Goal: Task Accomplishment & Management: Manage account settings

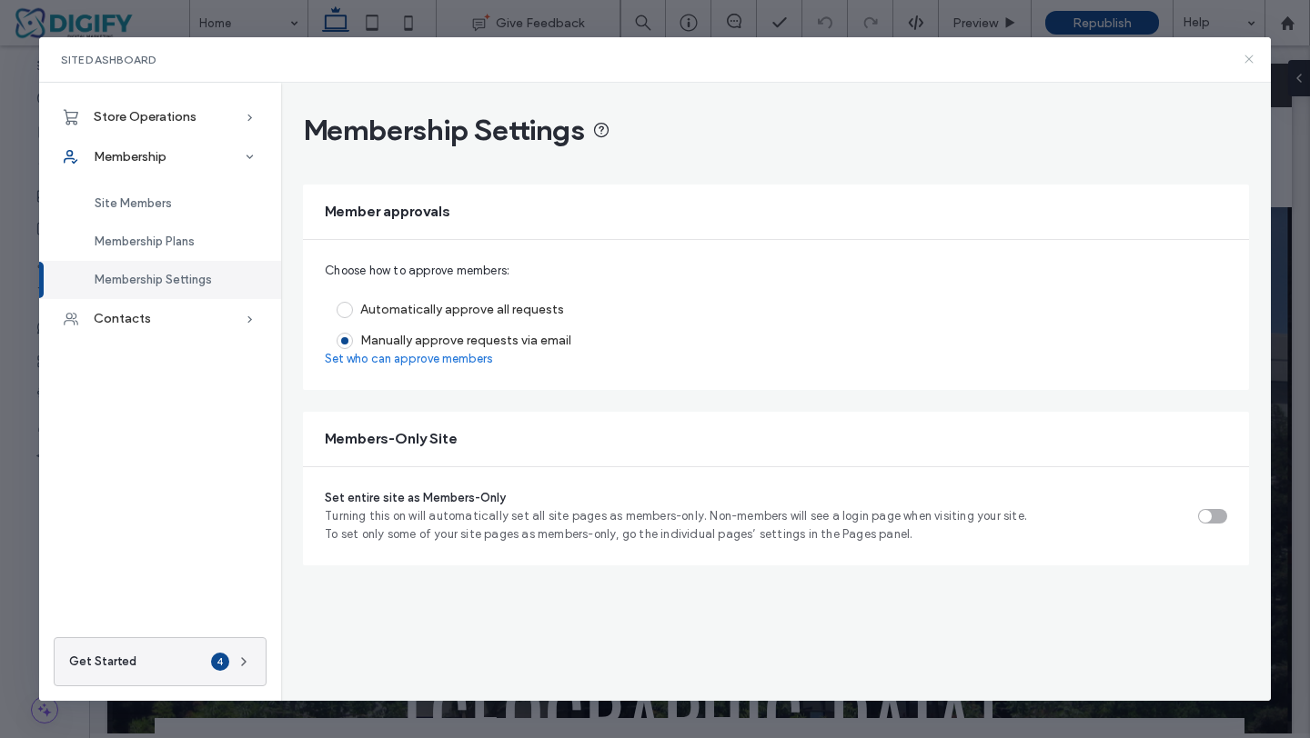
click at [1243, 55] on icon at bounding box center [1248, 59] width 15 height 15
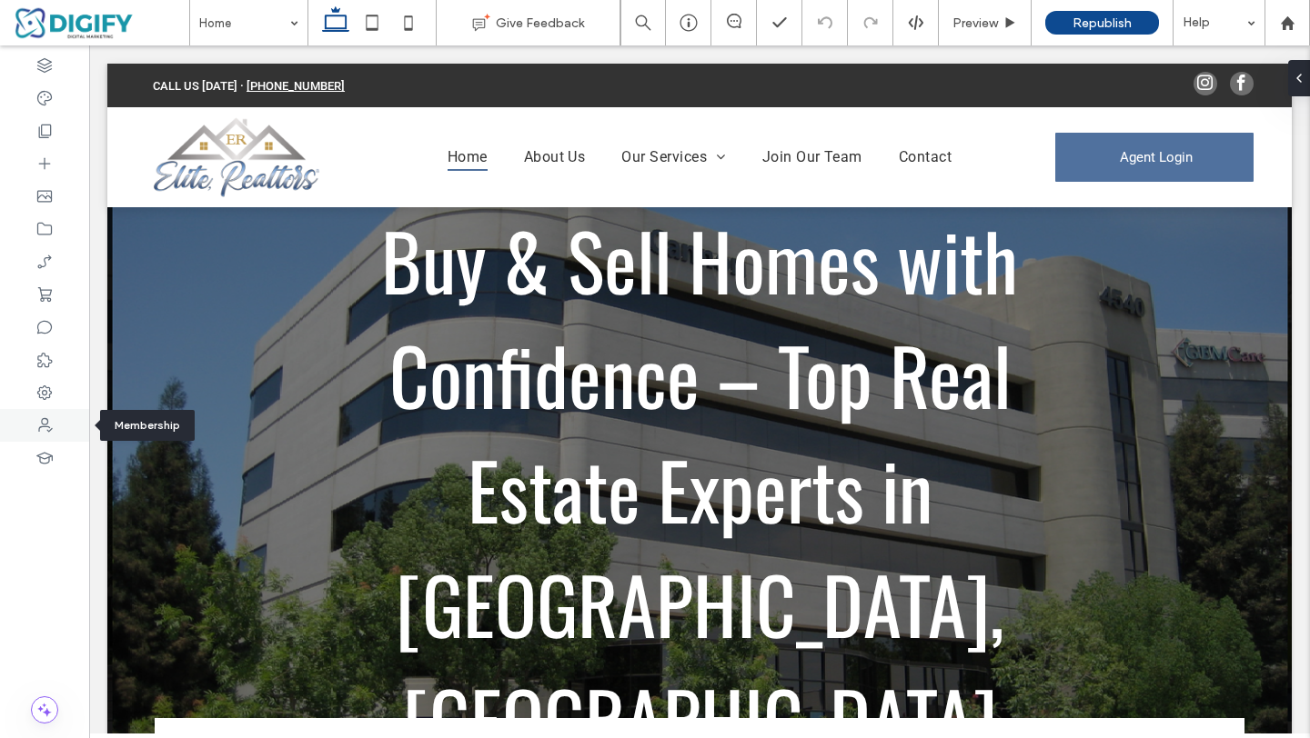
click at [45, 422] on icon at bounding box center [44, 426] width 18 height 18
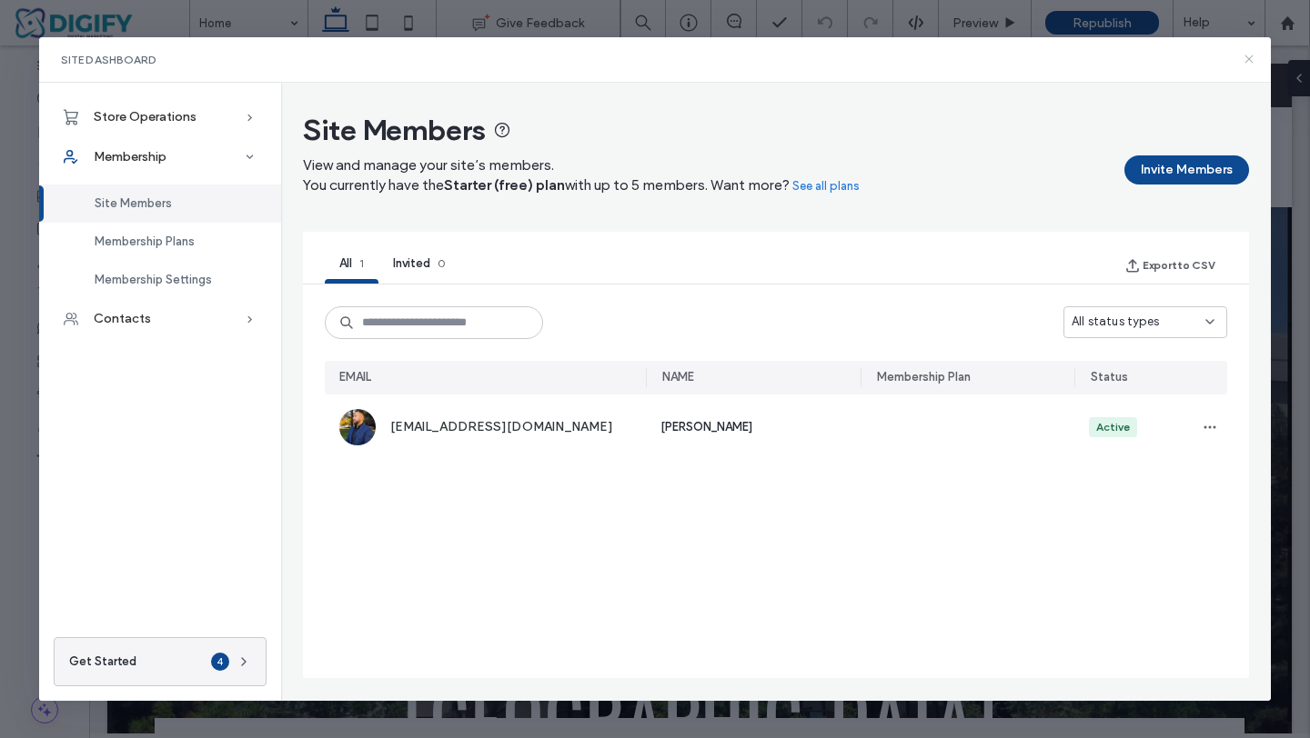
click at [1250, 59] on icon at bounding box center [1248, 59] width 15 height 15
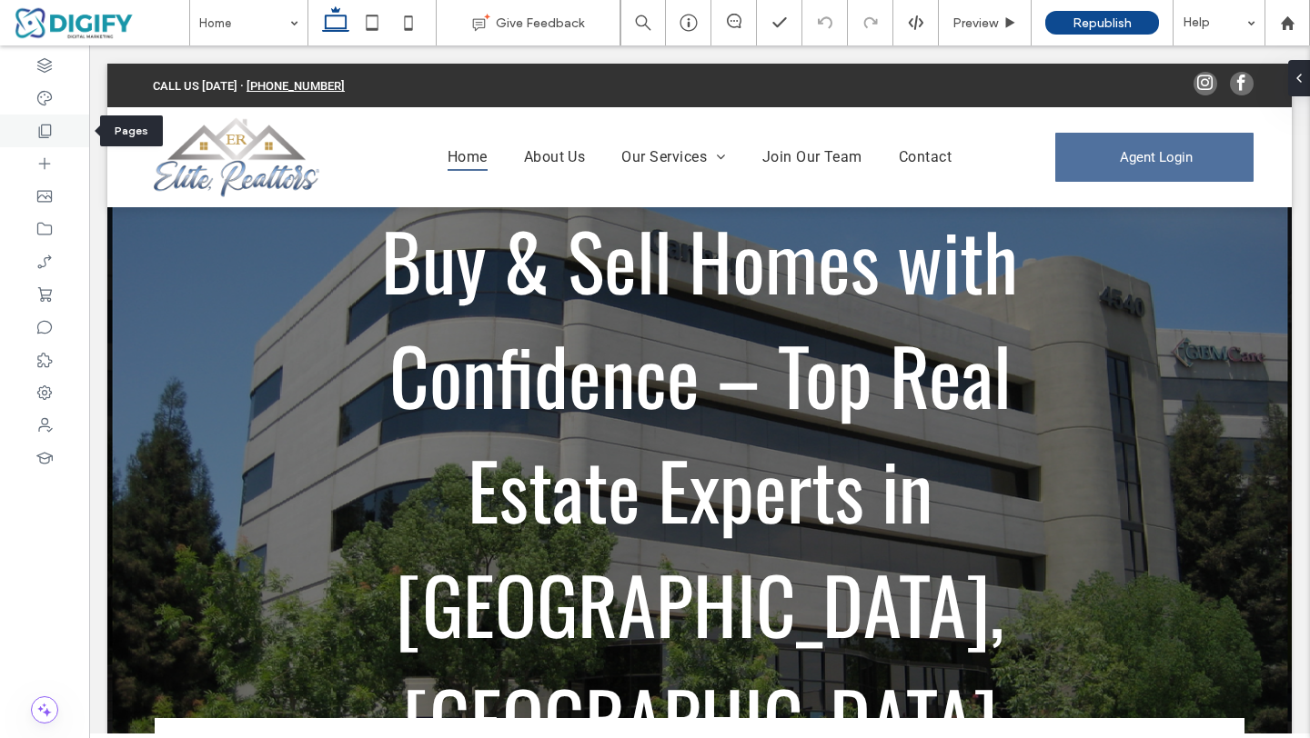
click at [42, 129] on use at bounding box center [45, 132] width 13 height 14
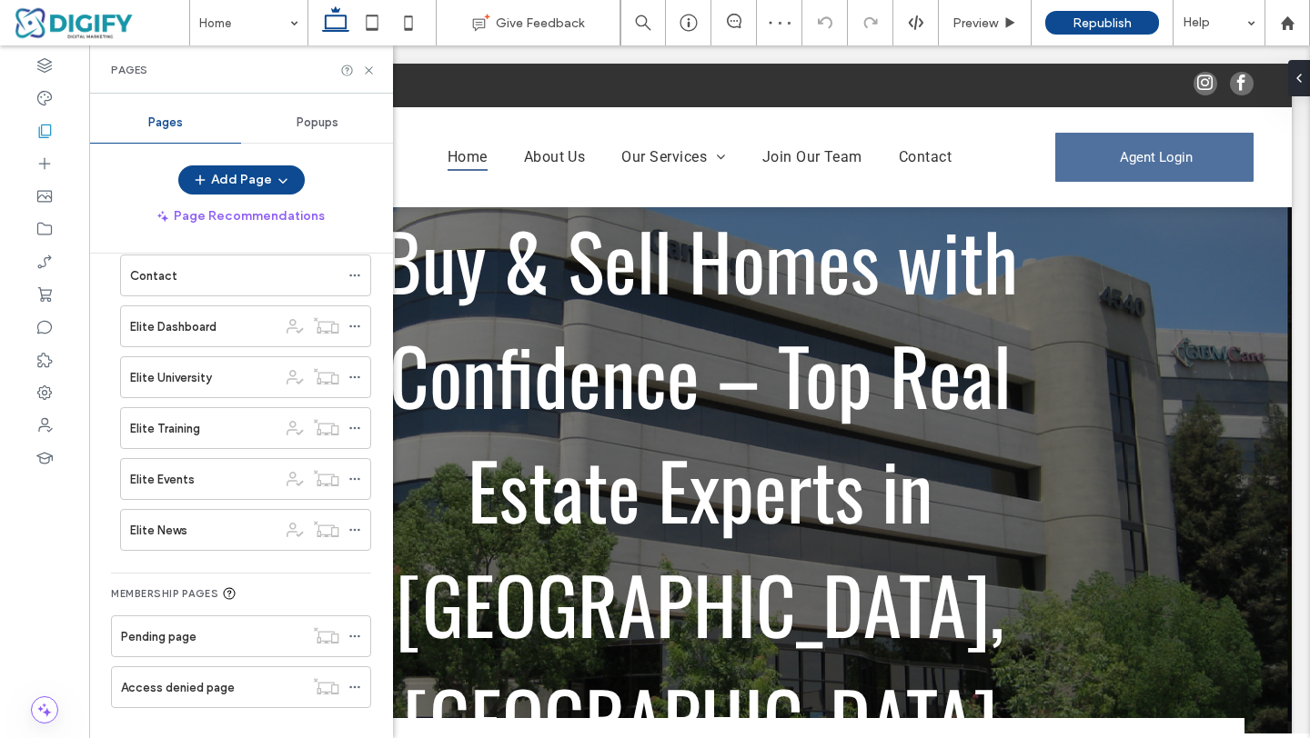
scroll to position [226, 0]
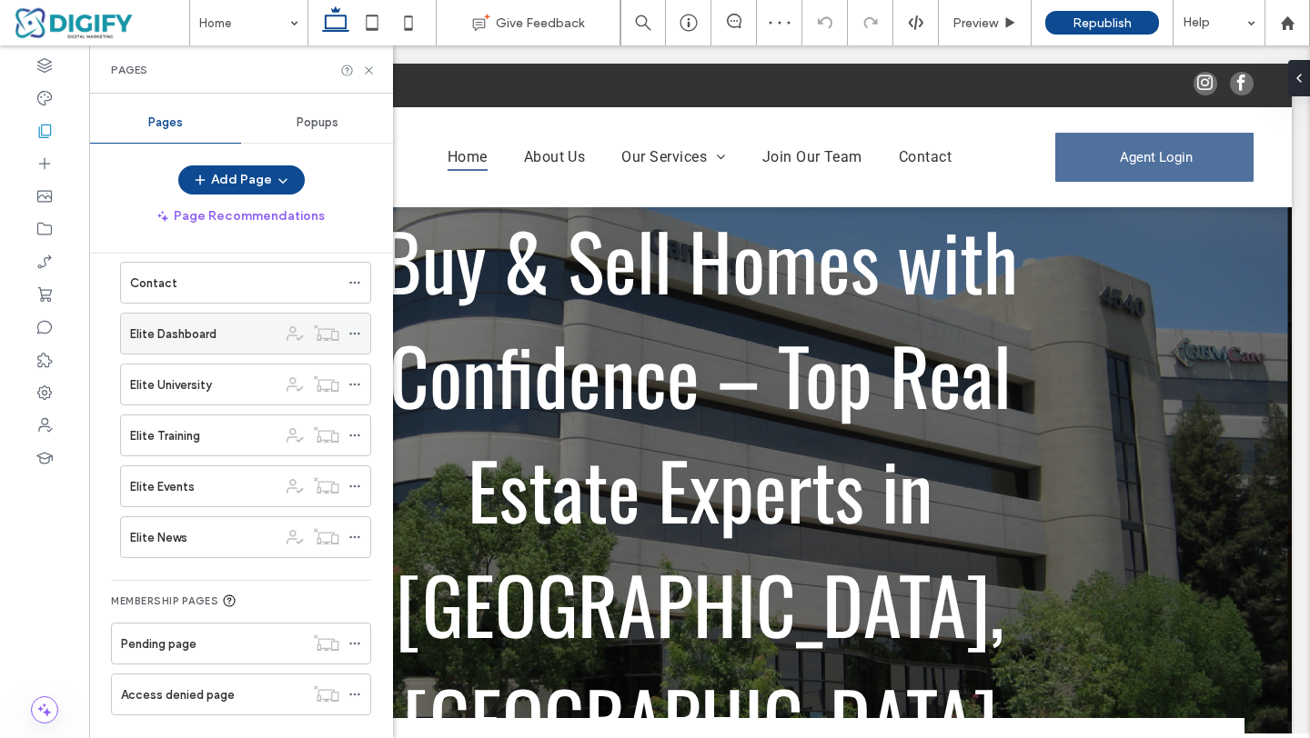
click at [179, 341] on label "Elite Dashboard" at bounding box center [173, 334] width 86 height 32
click at [369, 69] on use at bounding box center [368, 69] width 7 height 7
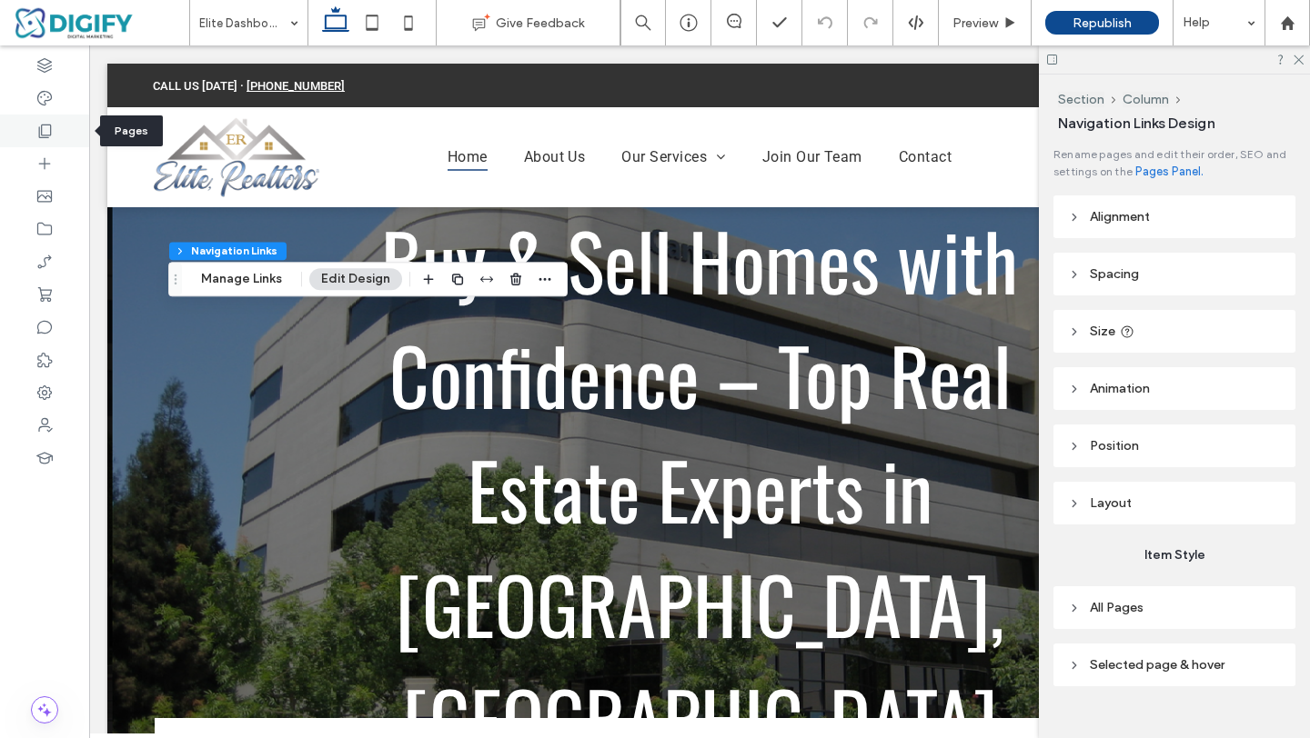
click at [41, 139] on icon at bounding box center [44, 131] width 18 height 18
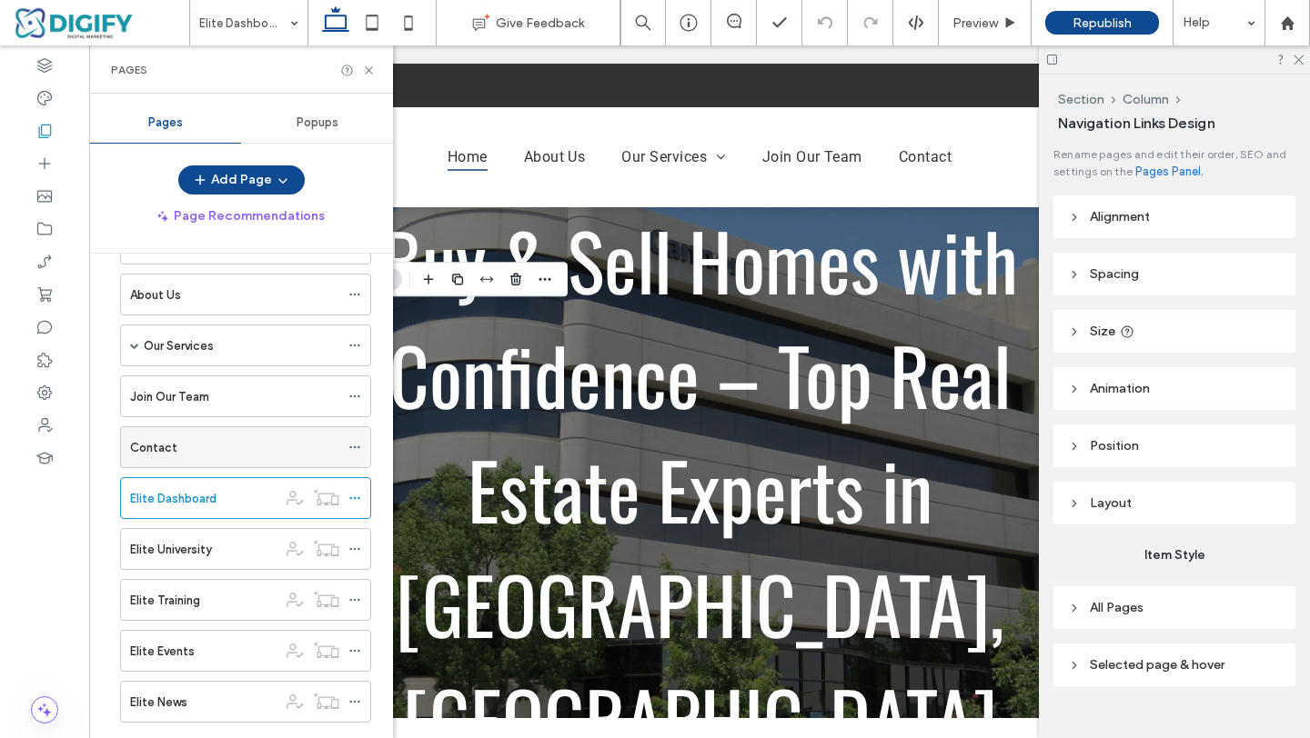
scroll to position [93, 0]
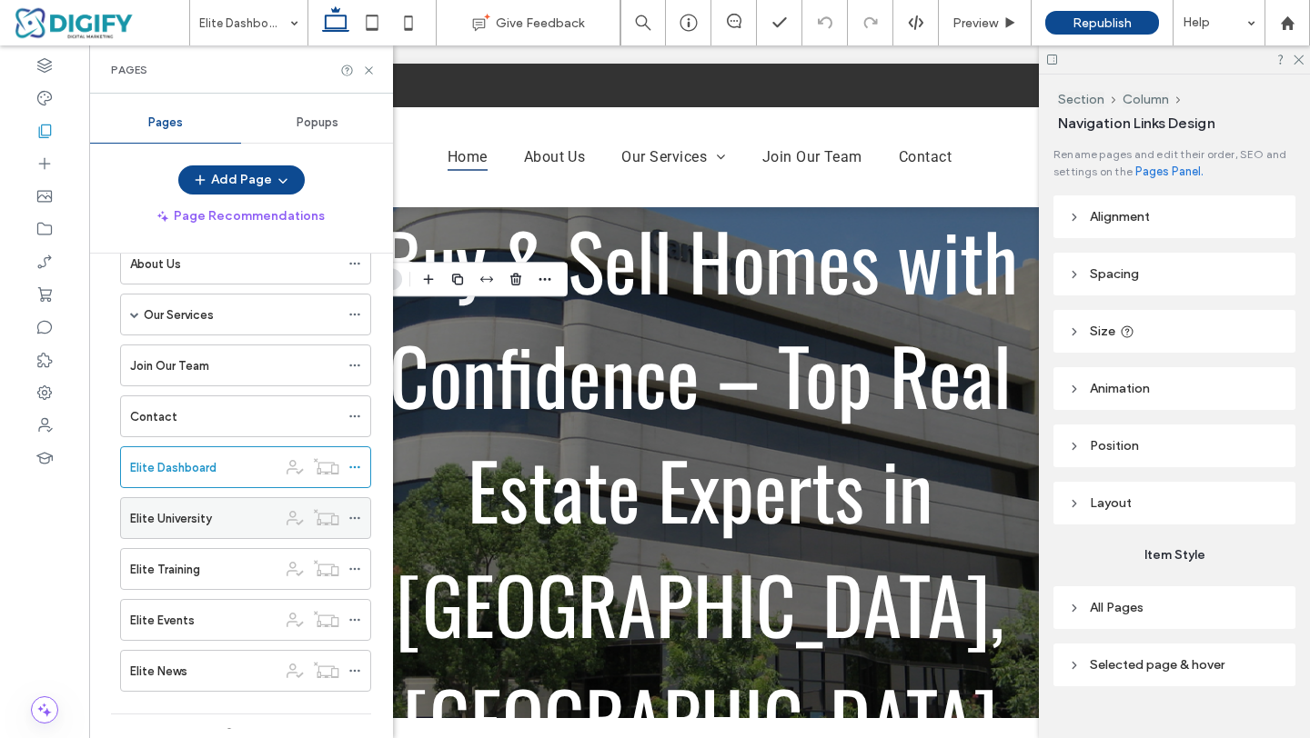
click at [183, 514] on label "Elite University" at bounding box center [171, 519] width 82 height 32
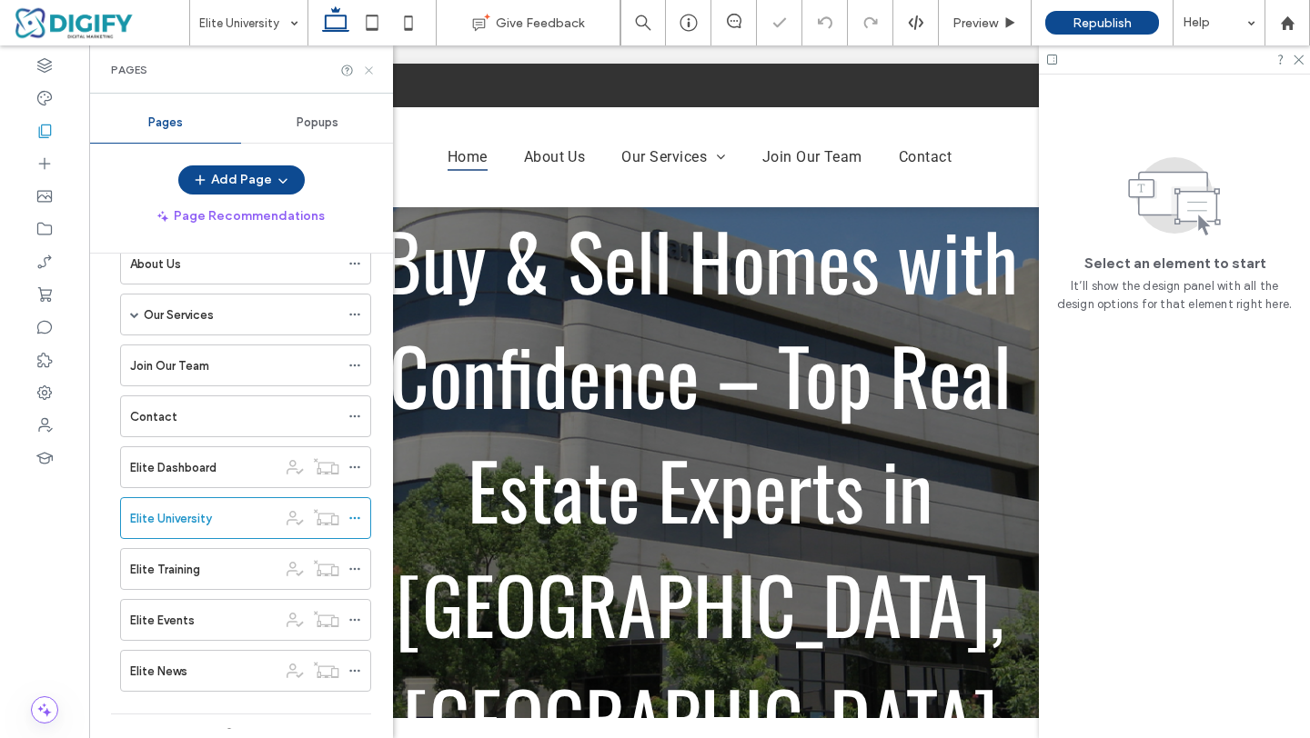
click at [367, 68] on use at bounding box center [368, 69] width 7 height 7
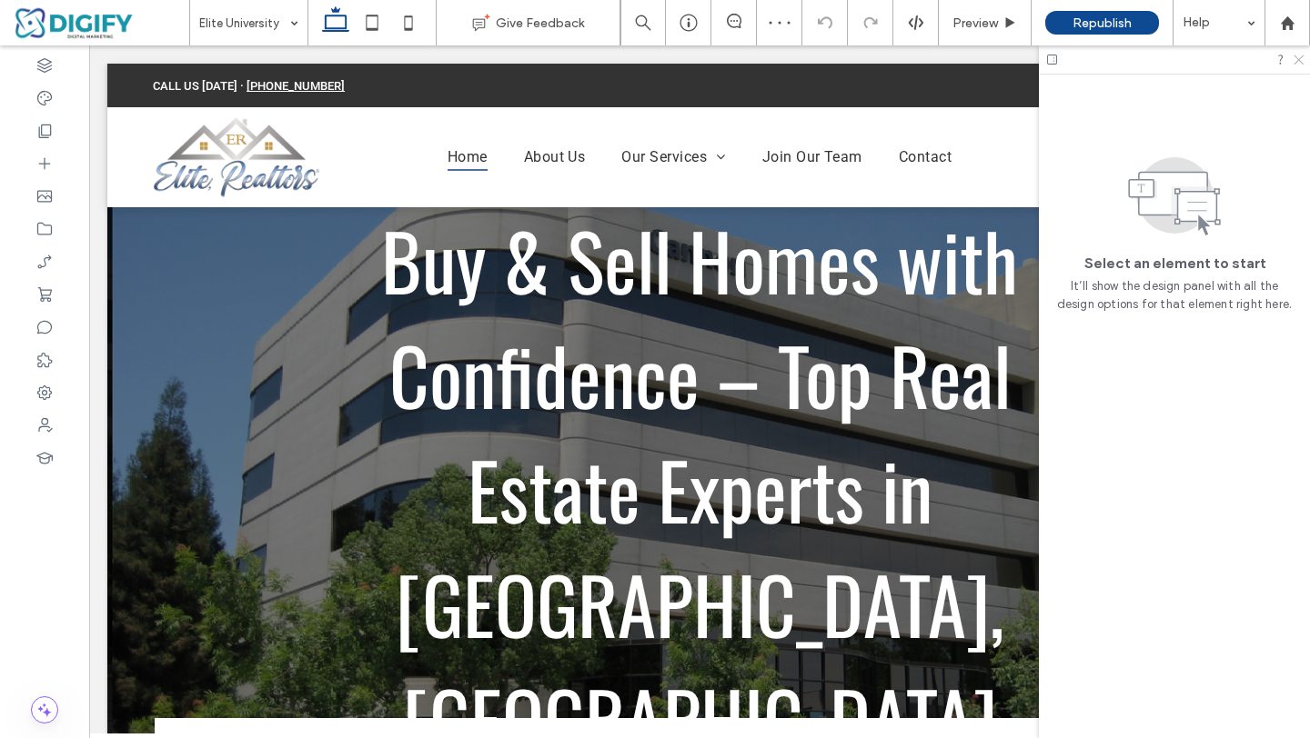
click at [1300, 58] on use at bounding box center [1298, 60] width 10 height 10
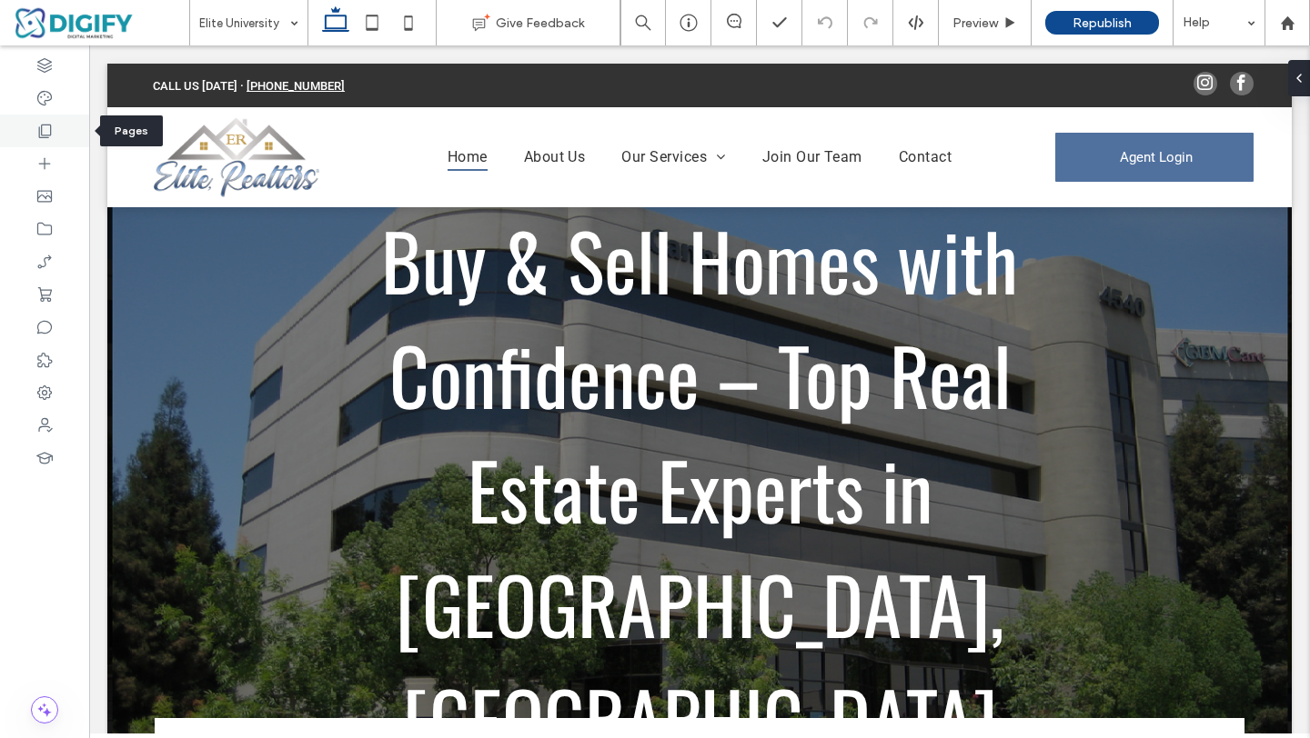
click at [44, 143] on div at bounding box center [44, 131] width 89 height 33
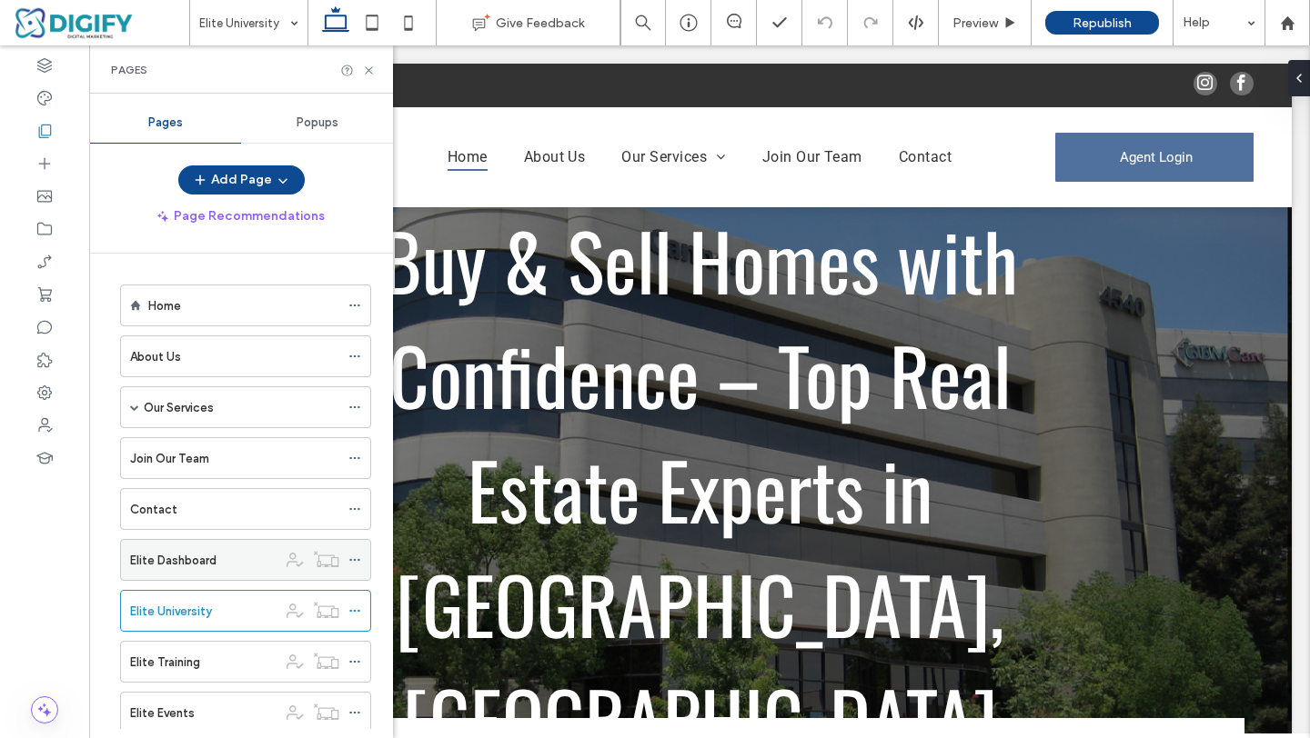
click at [187, 557] on label "Elite Dashboard" at bounding box center [173, 561] width 86 height 32
click at [367, 68] on icon at bounding box center [369, 71] width 14 height 14
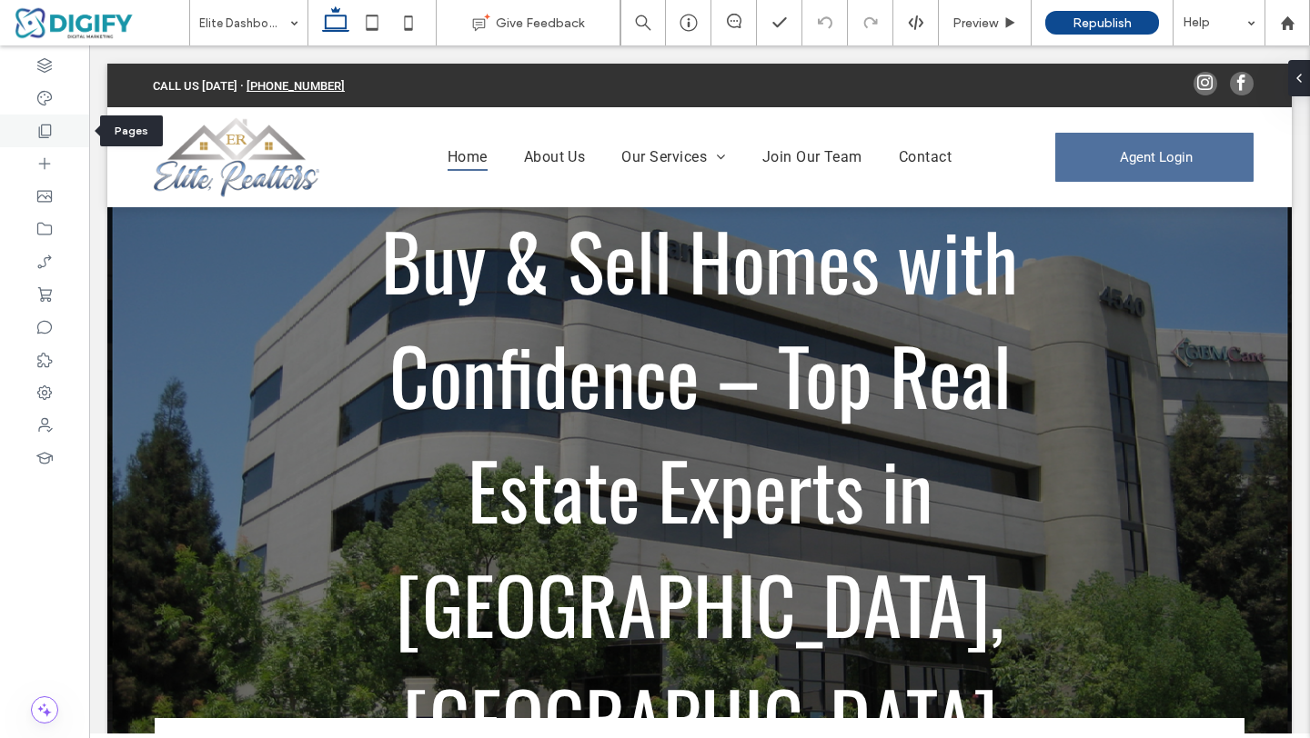
click at [47, 140] on div at bounding box center [44, 131] width 89 height 33
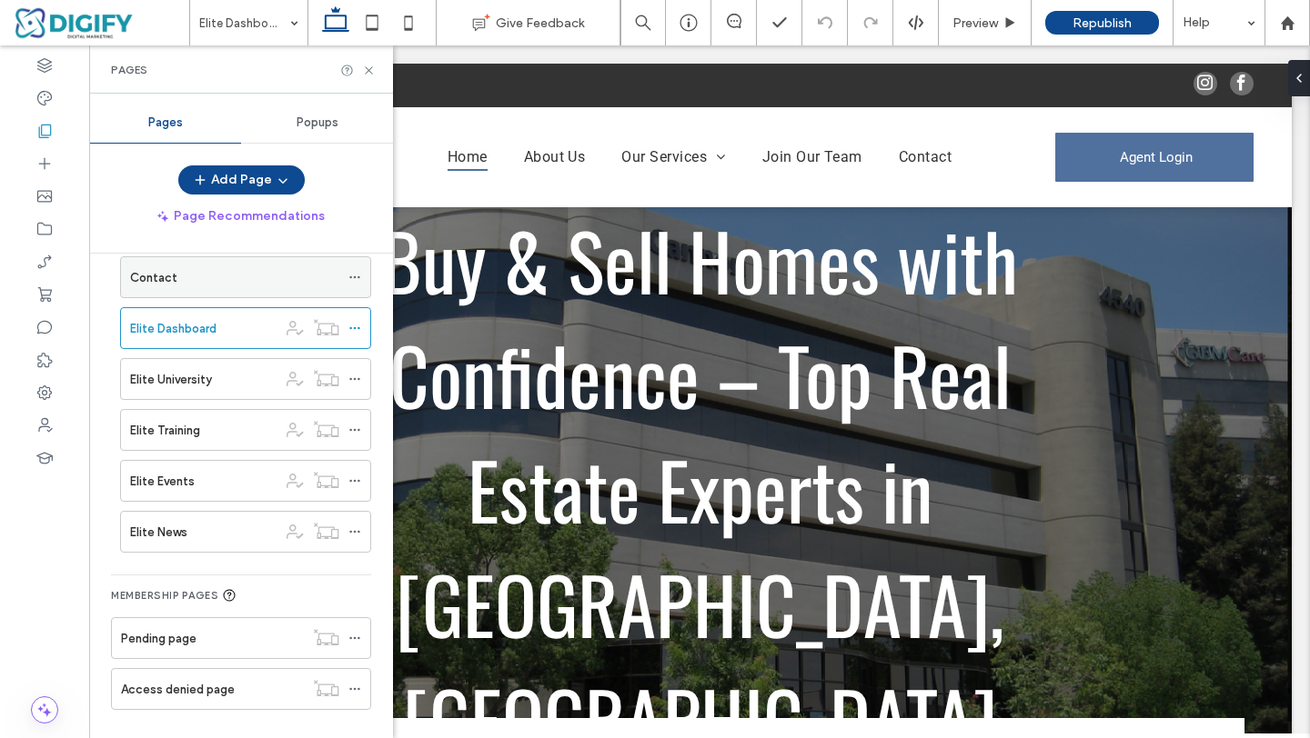
scroll to position [238, 0]
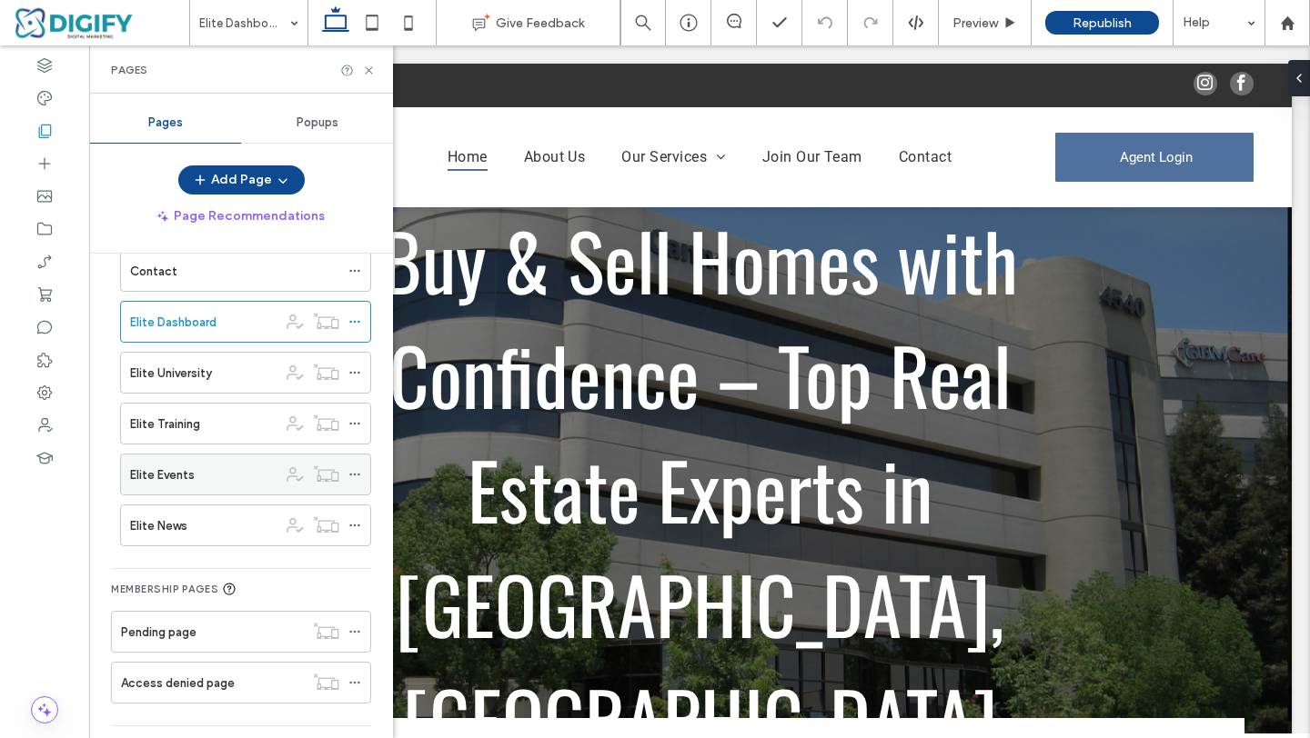
click at [189, 480] on label "Elite Events" at bounding box center [162, 475] width 65 height 32
click at [369, 69] on icon at bounding box center [369, 71] width 14 height 14
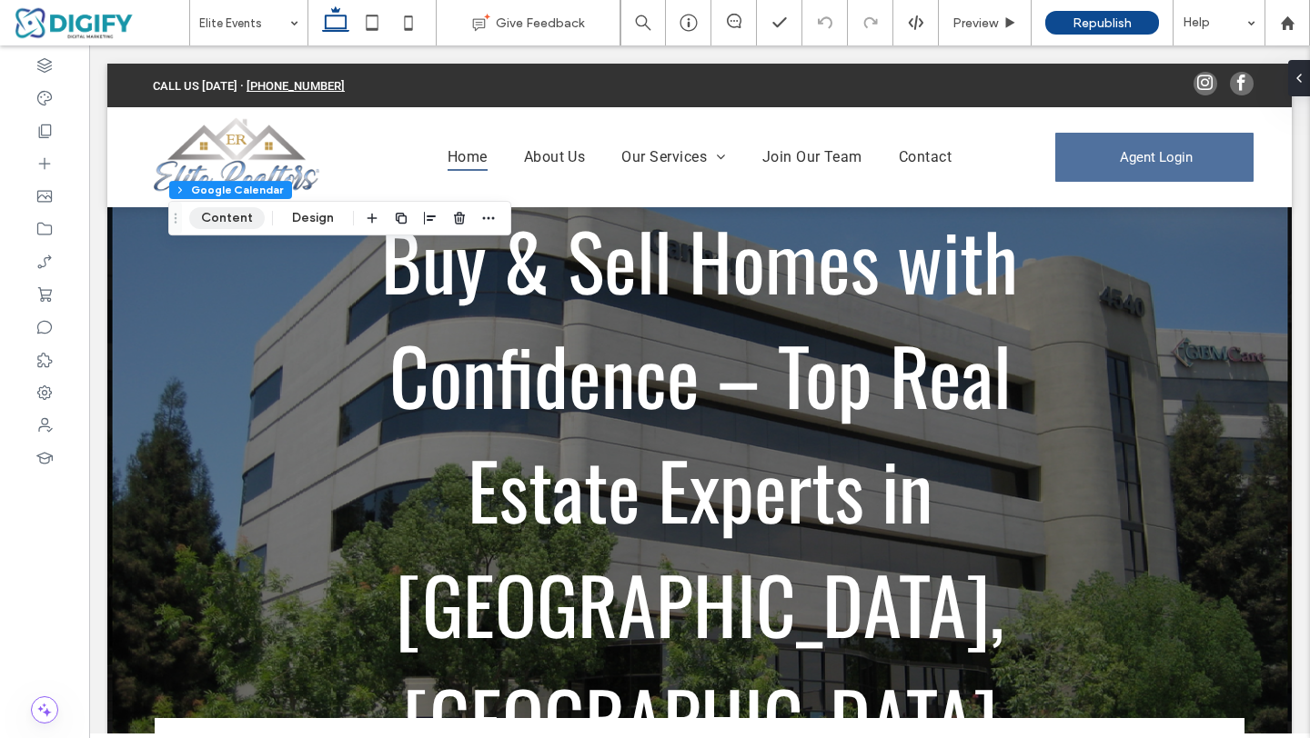
click at [240, 218] on button "Content" at bounding box center [226, 218] width 75 height 22
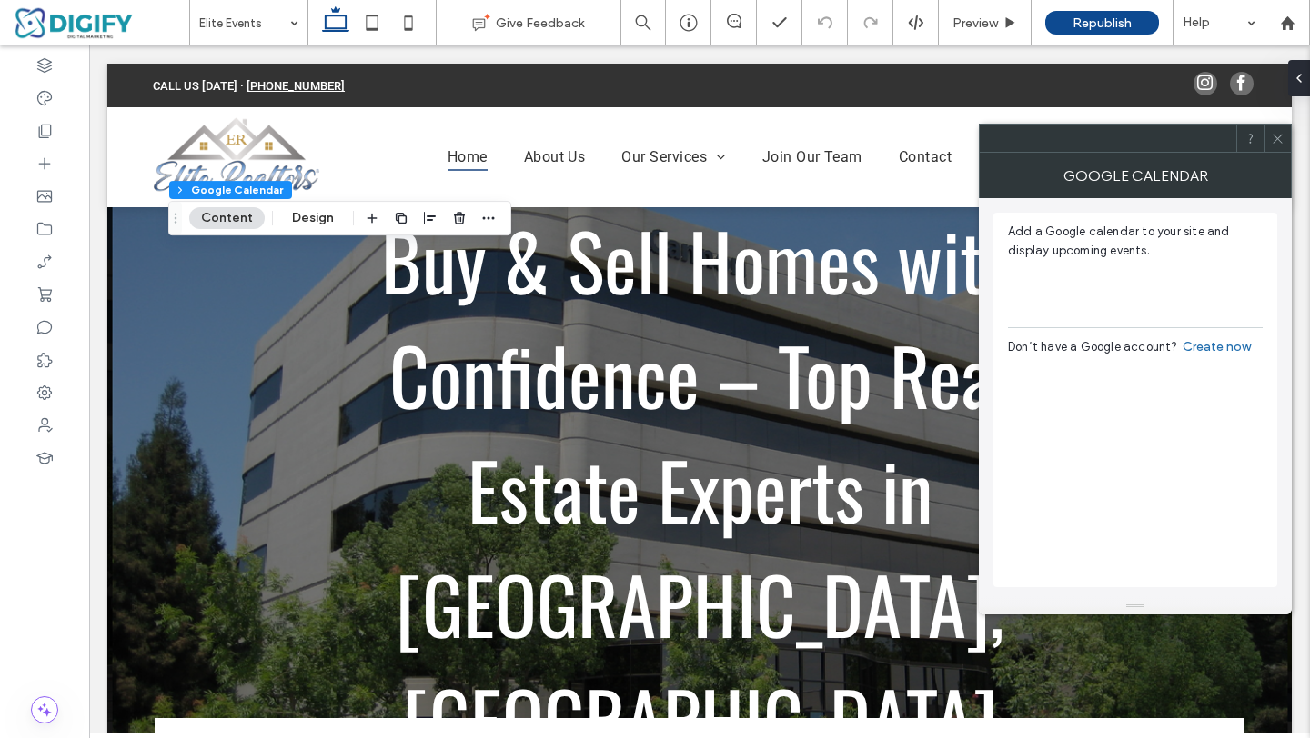
click at [1279, 142] on icon at bounding box center [1277, 139] width 14 height 14
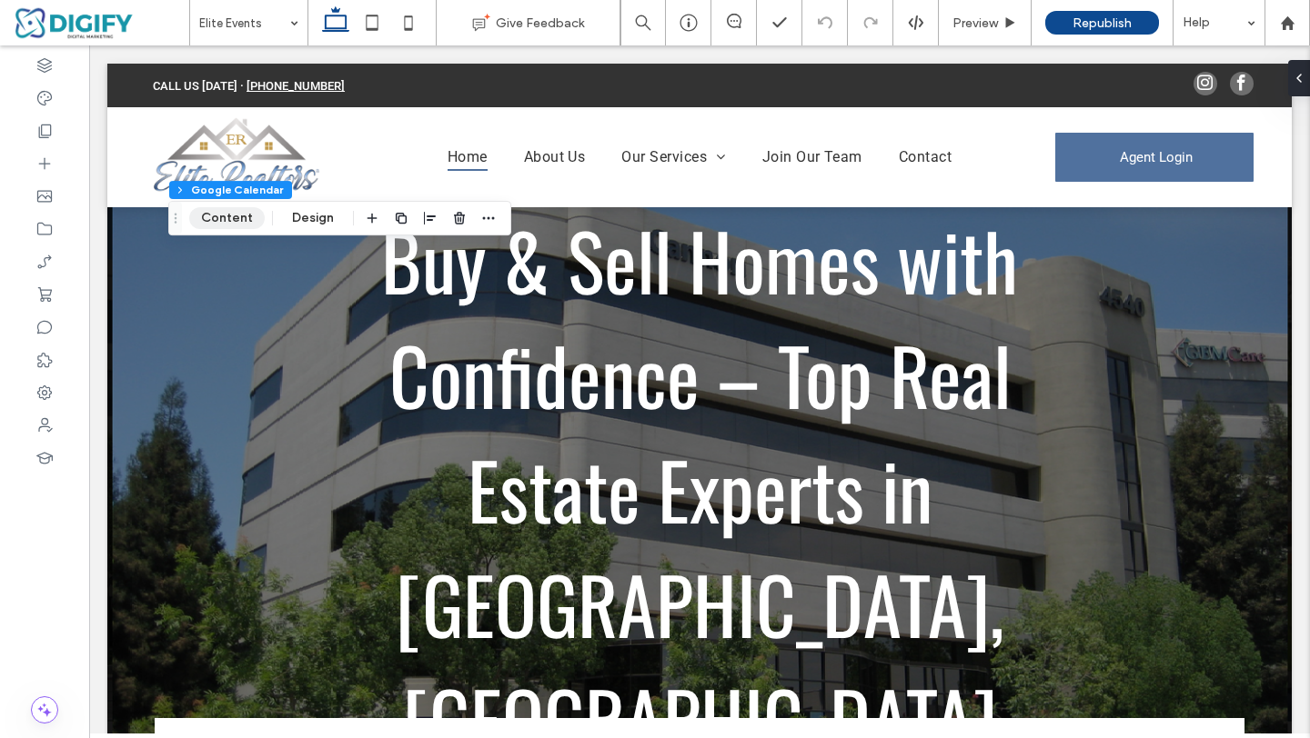
click at [231, 228] on button "Content" at bounding box center [226, 218] width 75 height 22
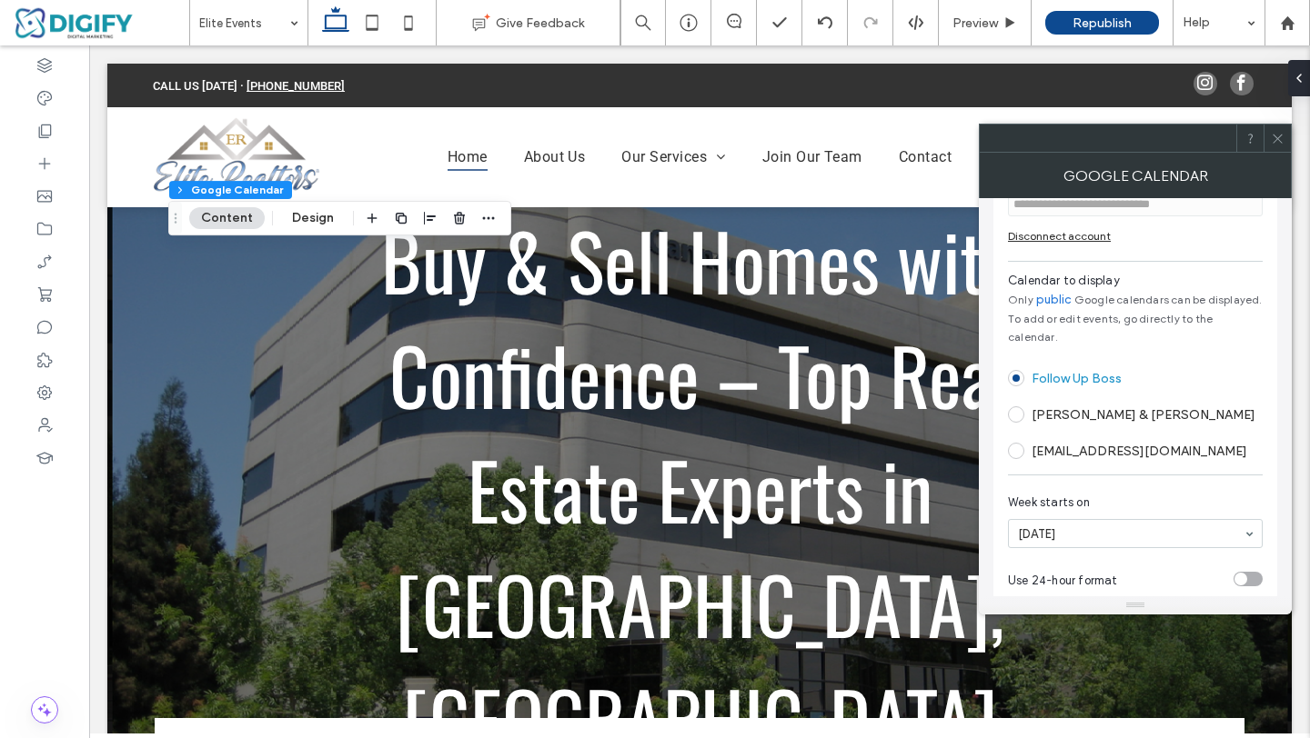
scroll to position [65, 0]
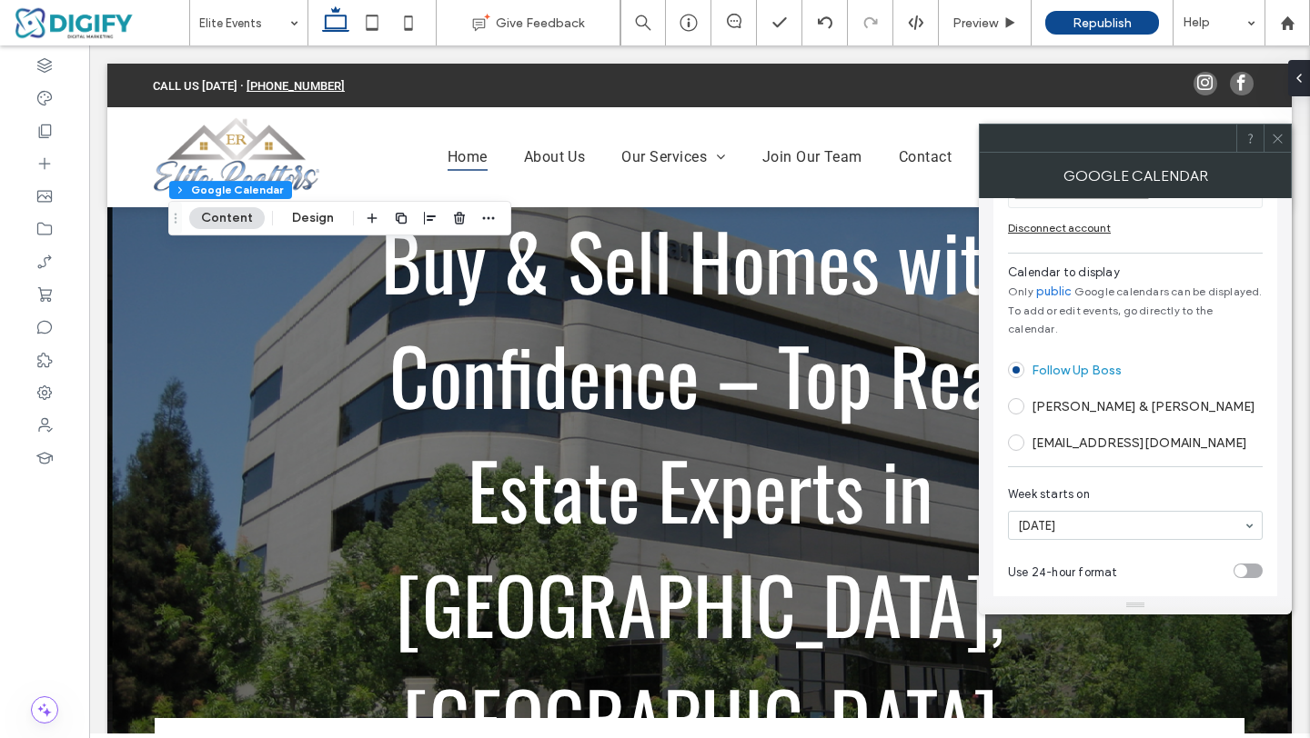
click at [1019, 435] on span at bounding box center [1016, 443] width 16 height 16
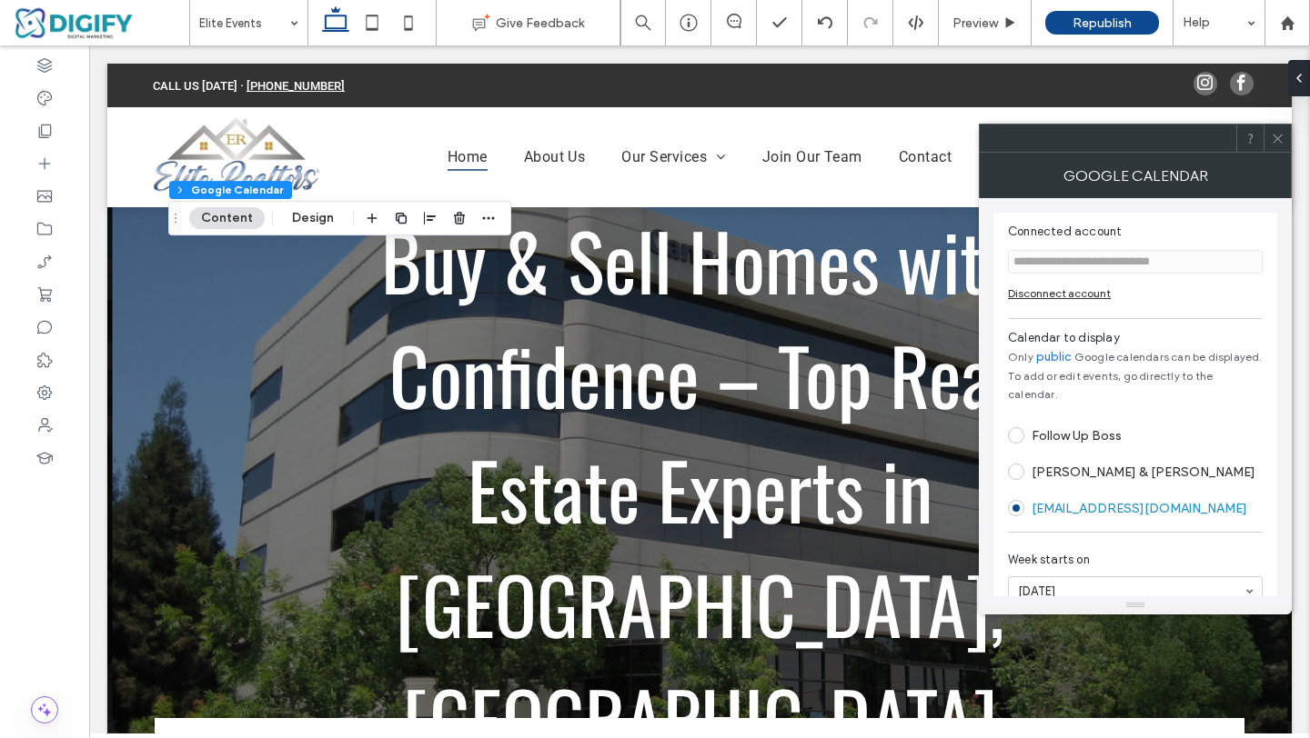
click at [1279, 135] on icon at bounding box center [1277, 139] width 14 height 14
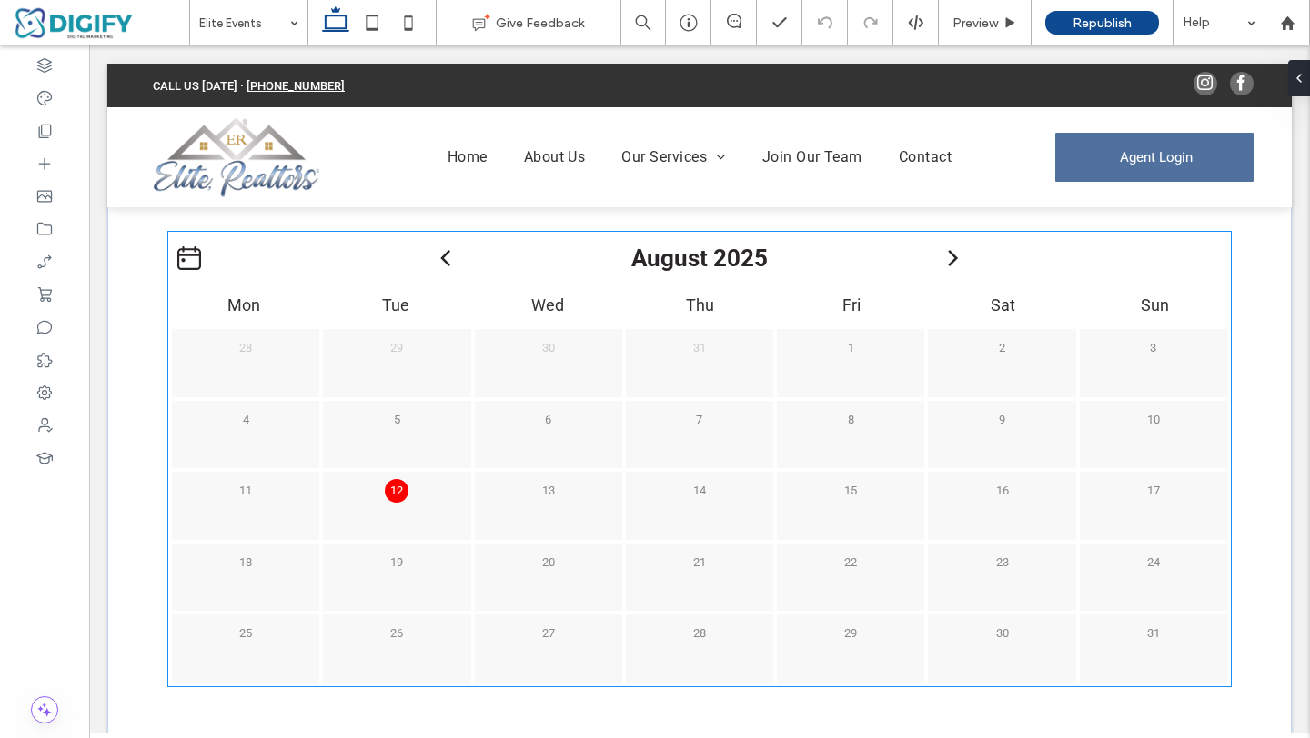
scroll to position [883, 0]
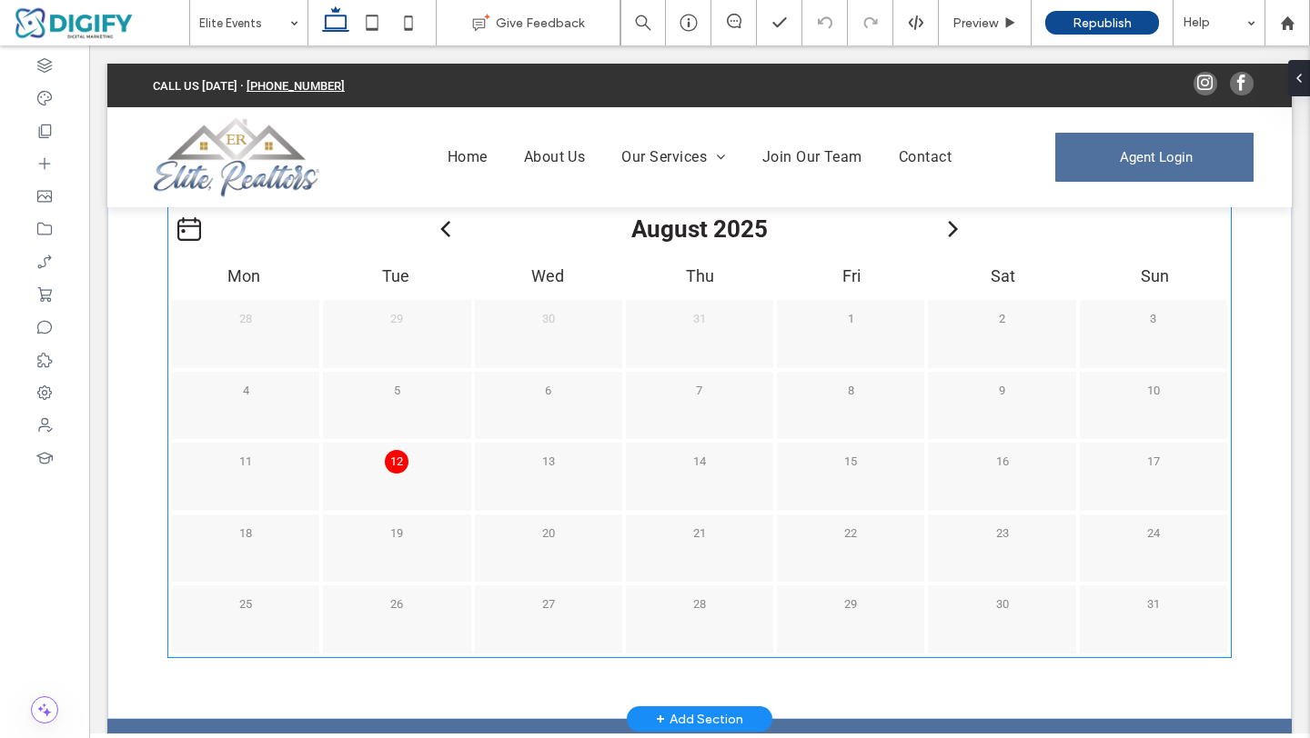
click at [1013, 470] on div "16" at bounding box center [1001, 458] width 147 height 31
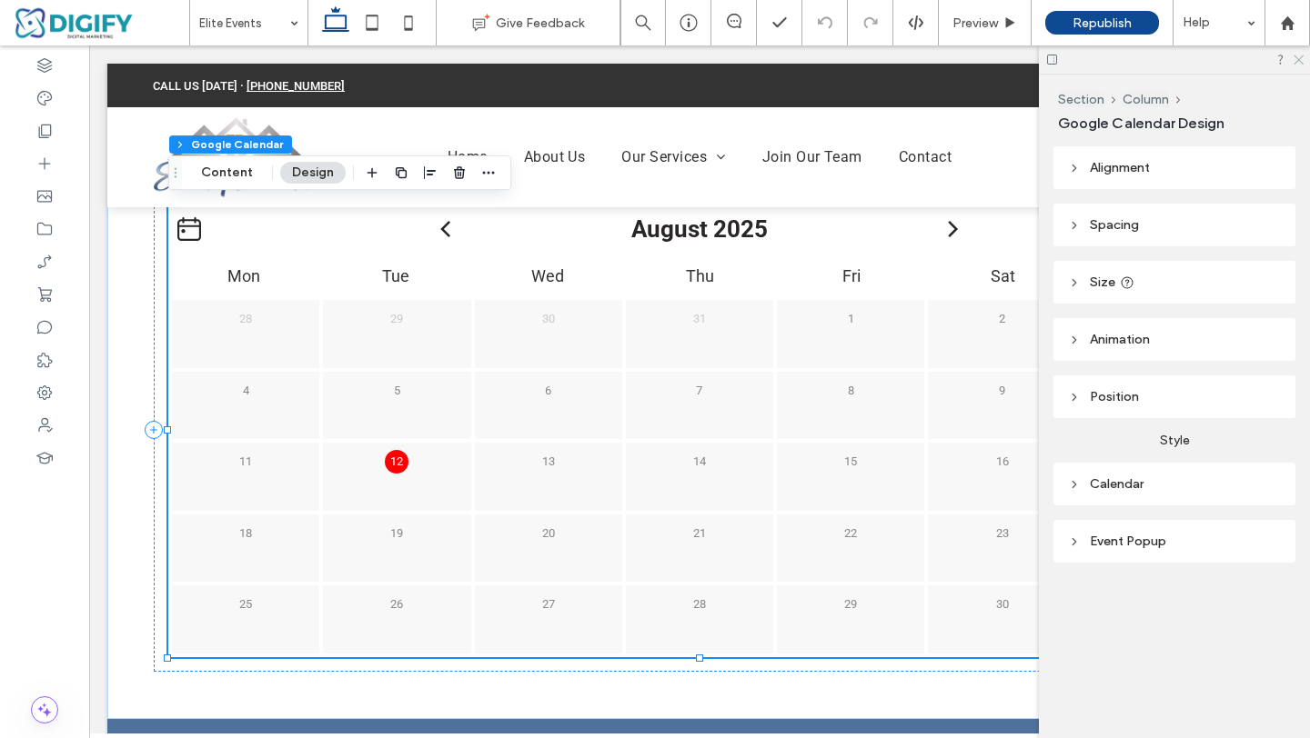
click at [1297, 60] on icon at bounding box center [1297, 59] width 12 height 12
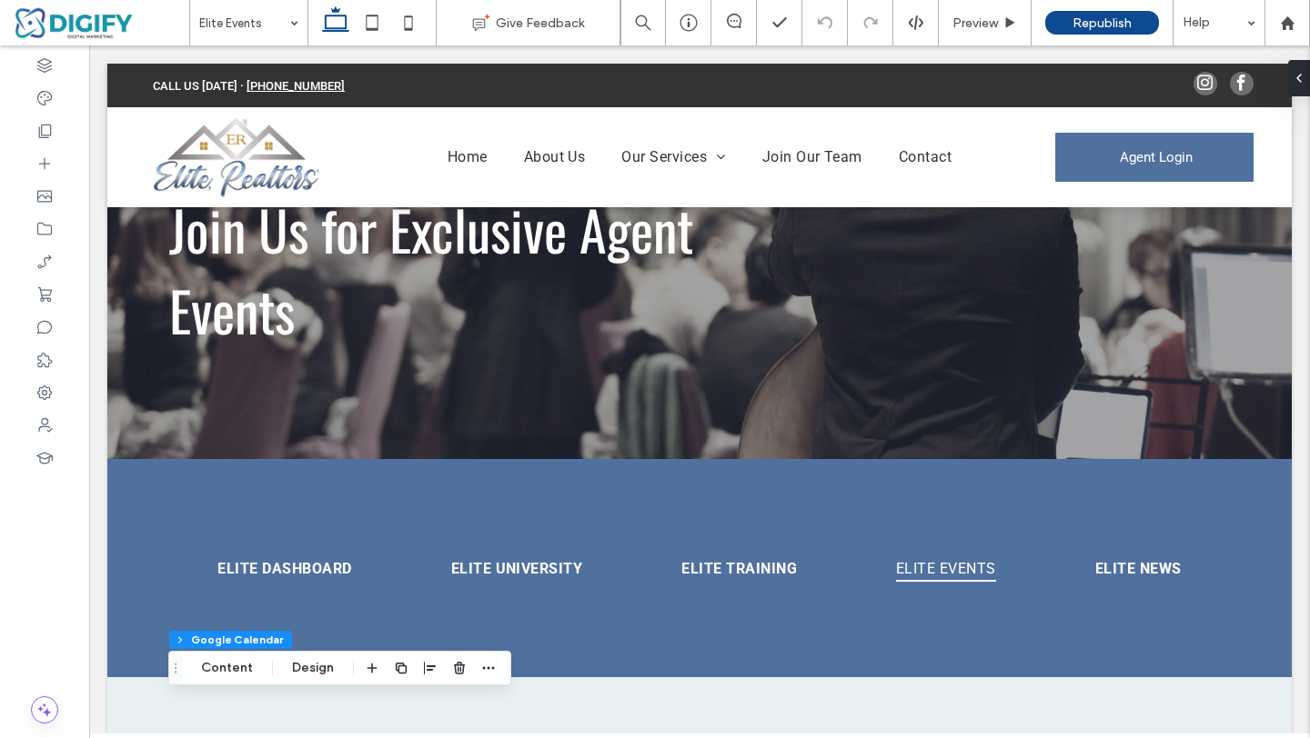
scroll to position [0, 0]
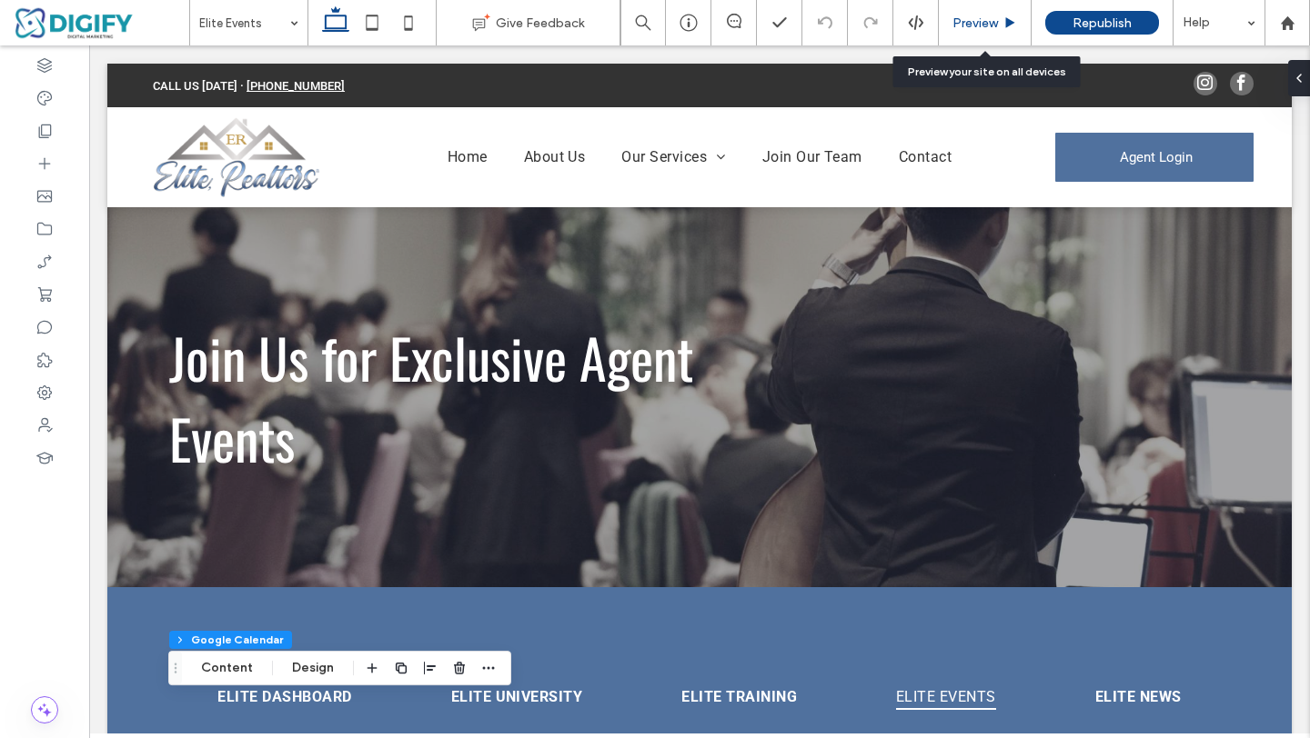
click at [982, 25] on span "Preview" at bounding box center [974, 22] width 45 height 15
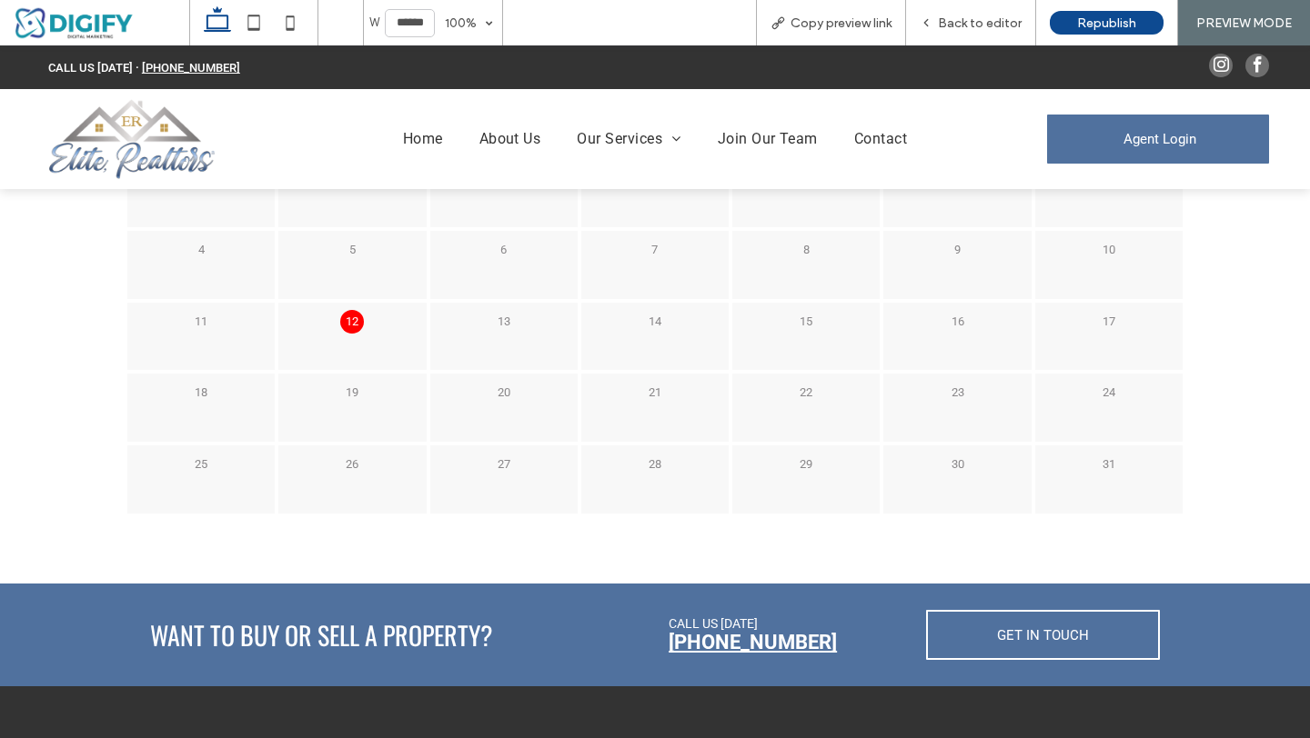
scroll to position [953, 0]
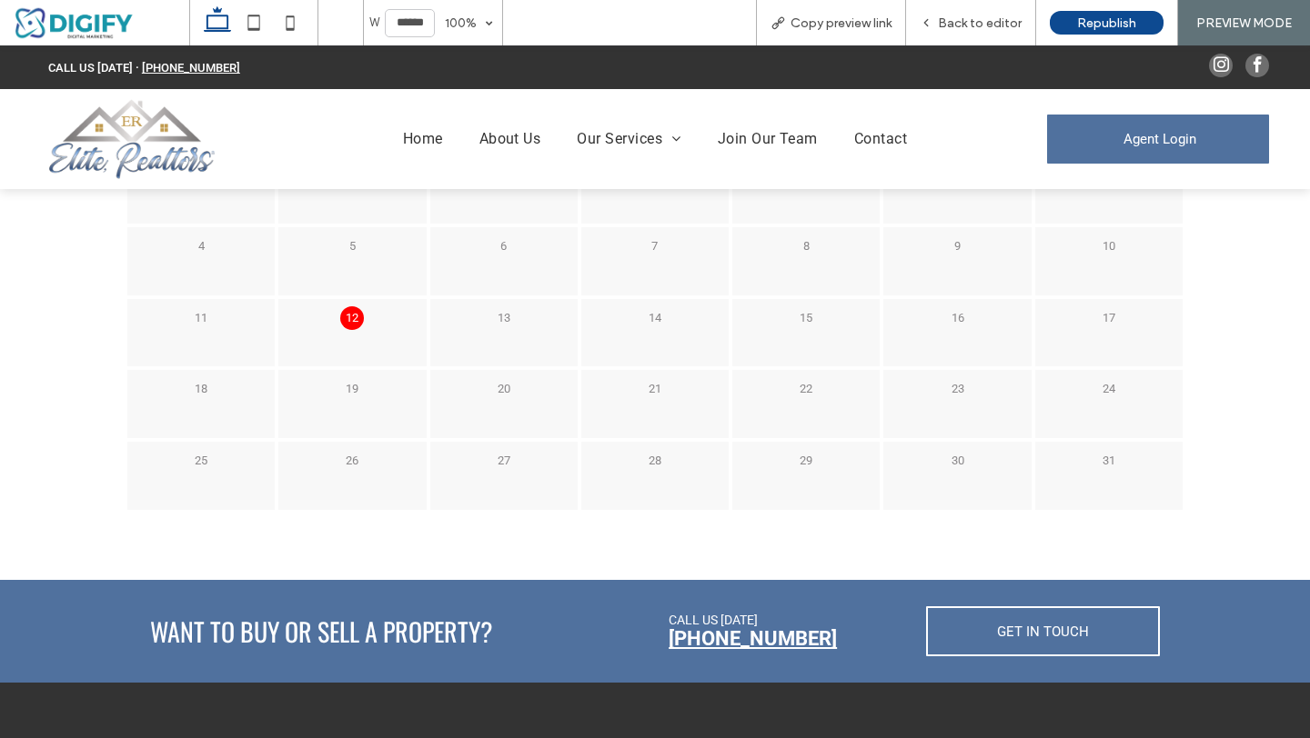
click at [957, 319] on p "16" at bounding box center [958, 318] width 24 height 24
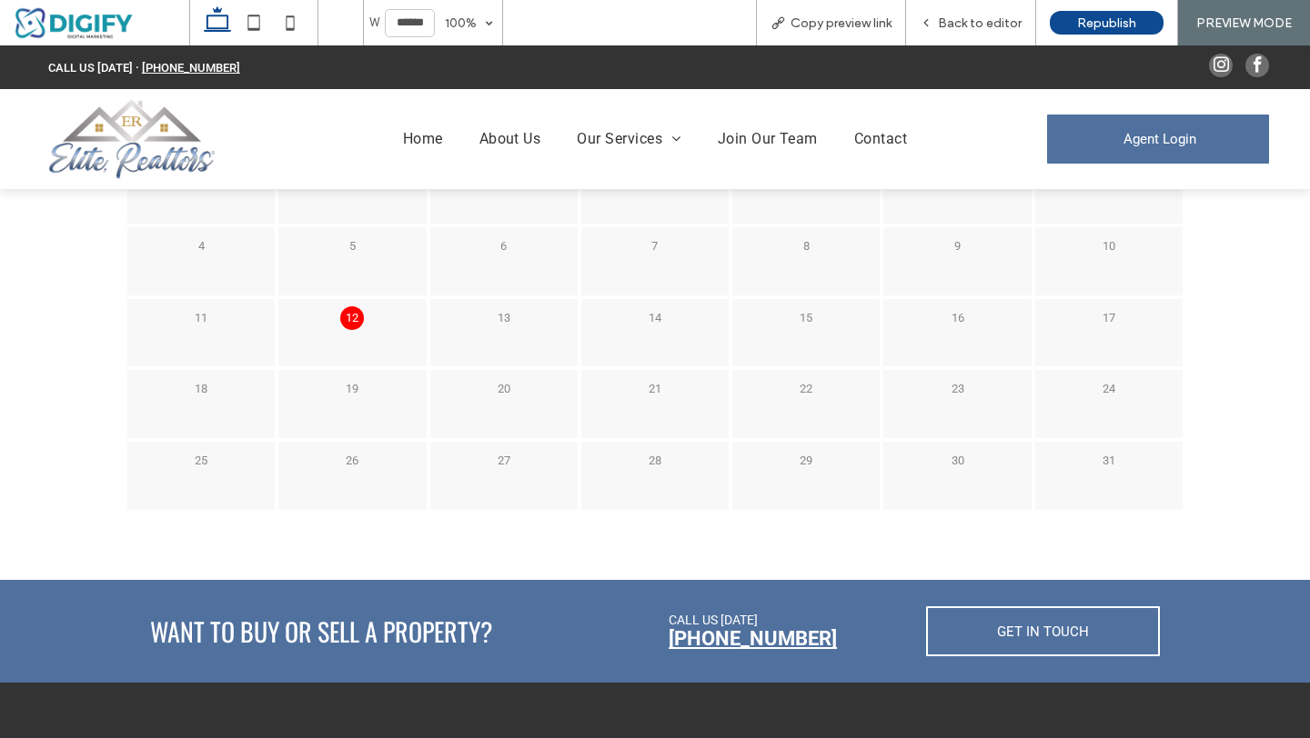
click at [963, 353] on div "16" at bounding box center [956, 333] width 151 height 72
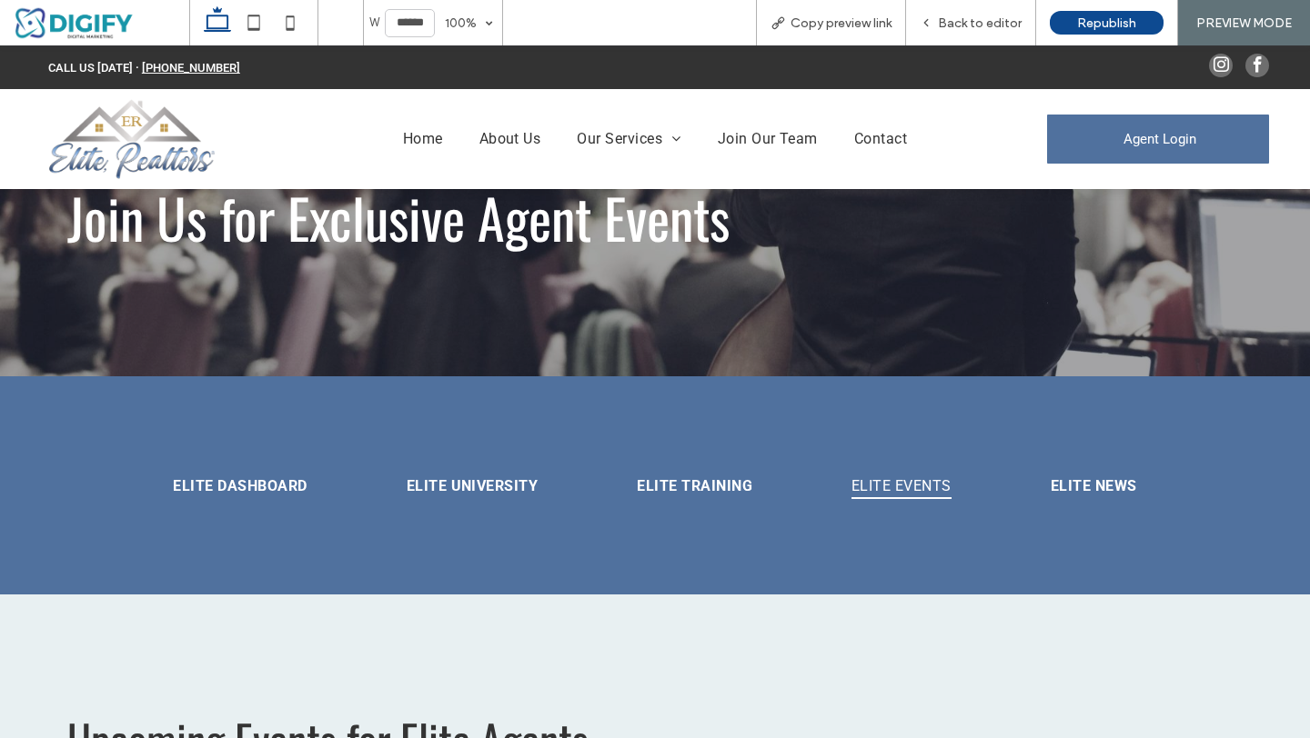
scroll to position [0, 0]
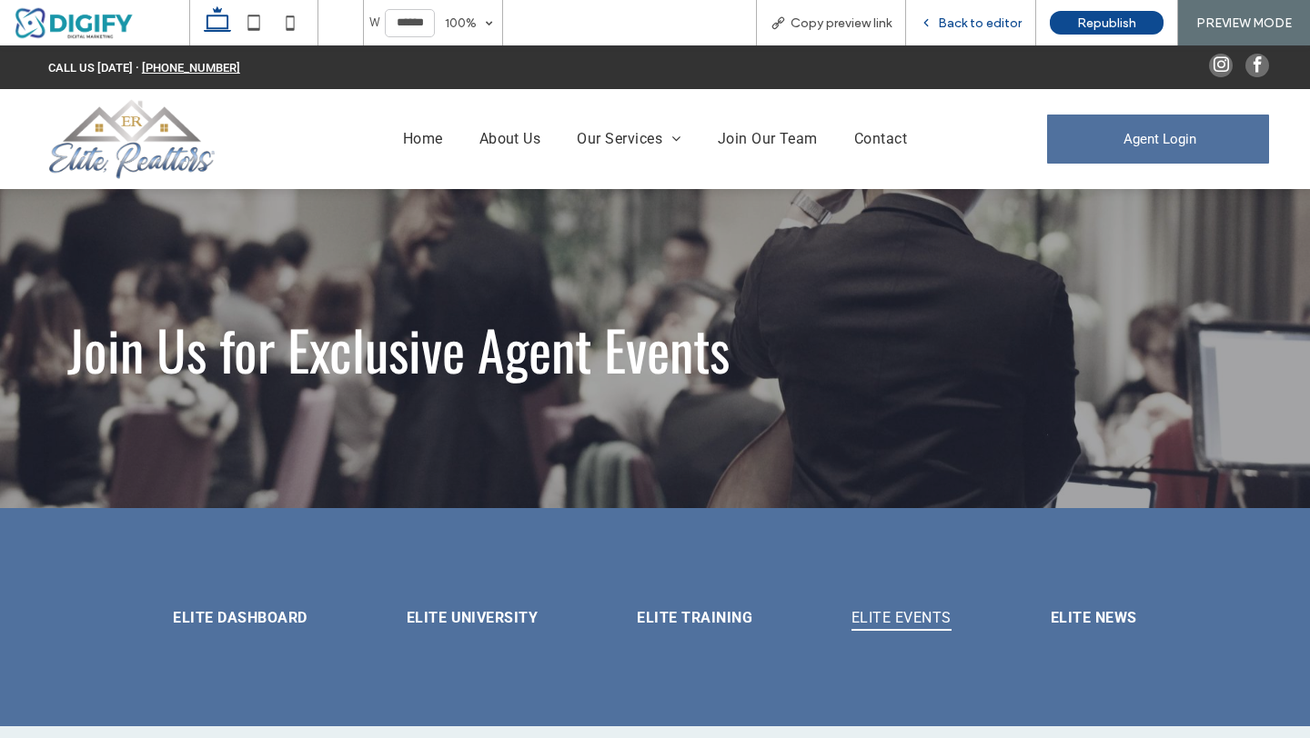
click at [928, 20] on use at bounding box center [926, 23] width 4 height 6
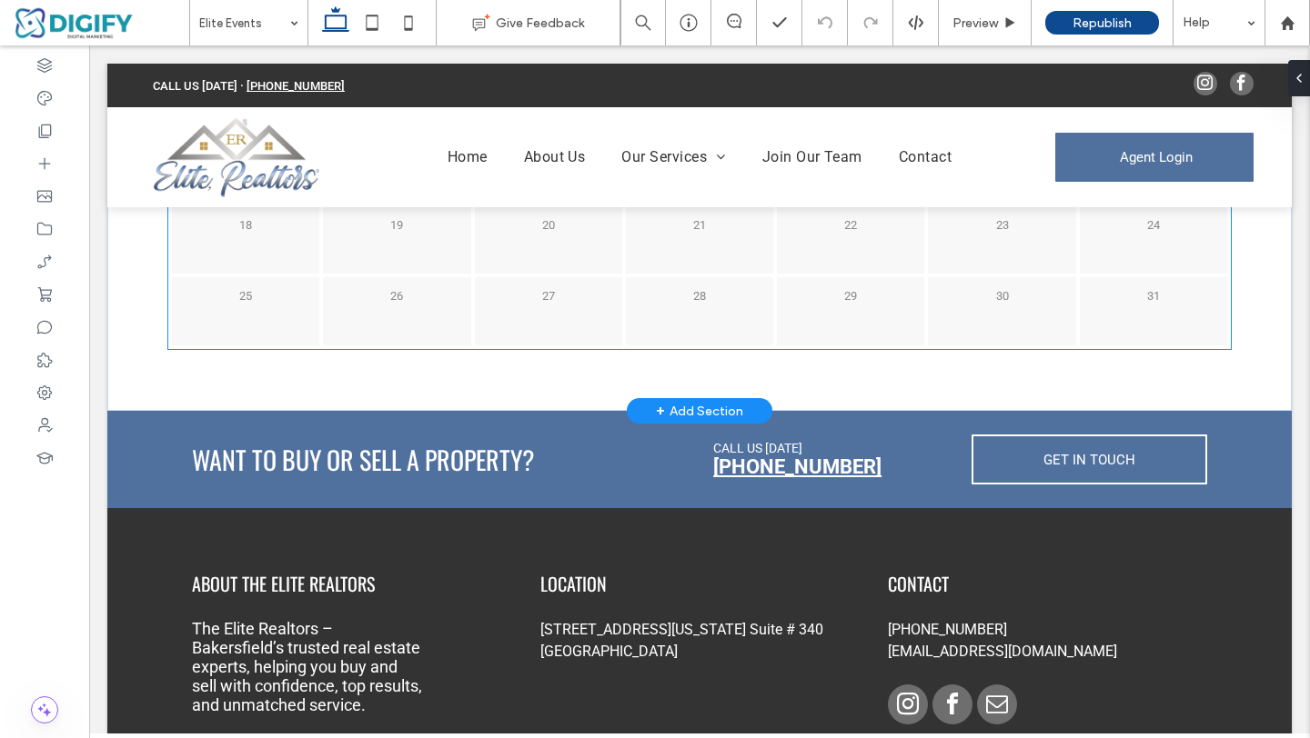
scroll to position [1200, 0]
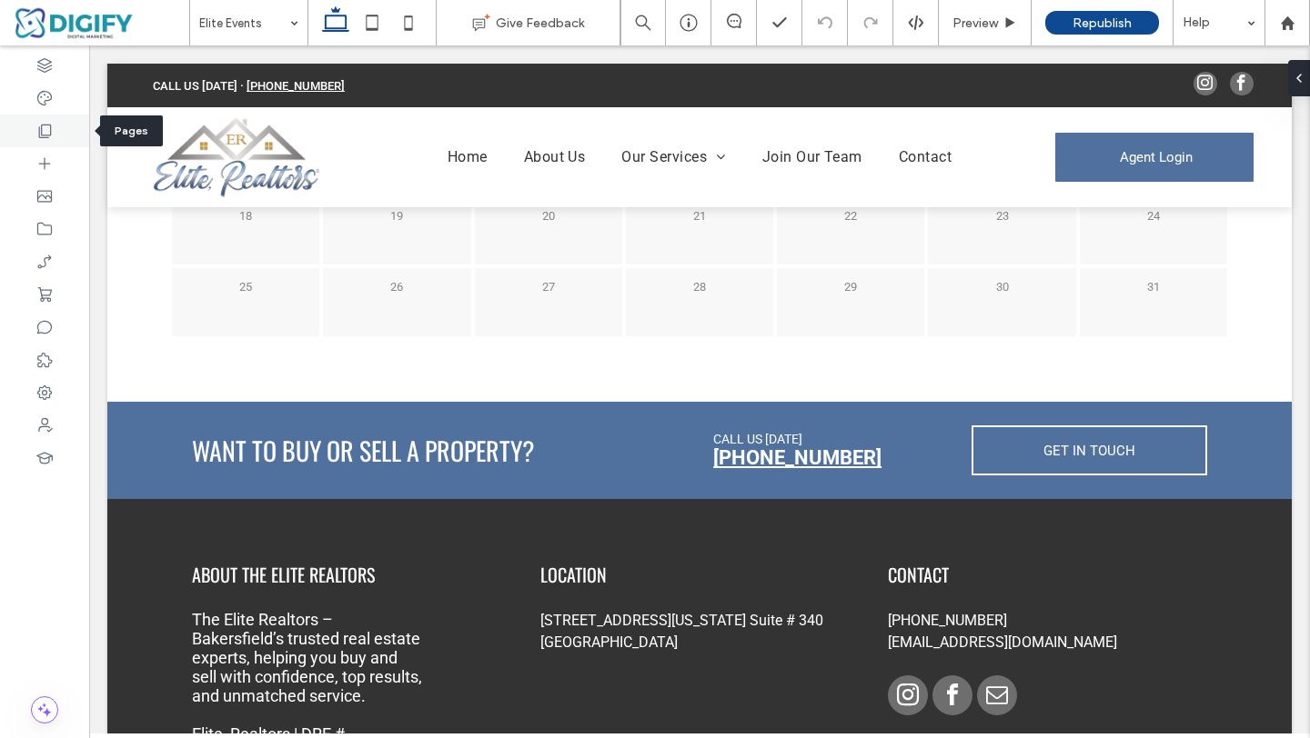
click at [45, 134] on icon at bounding box center [44, 131] width 18 height 18
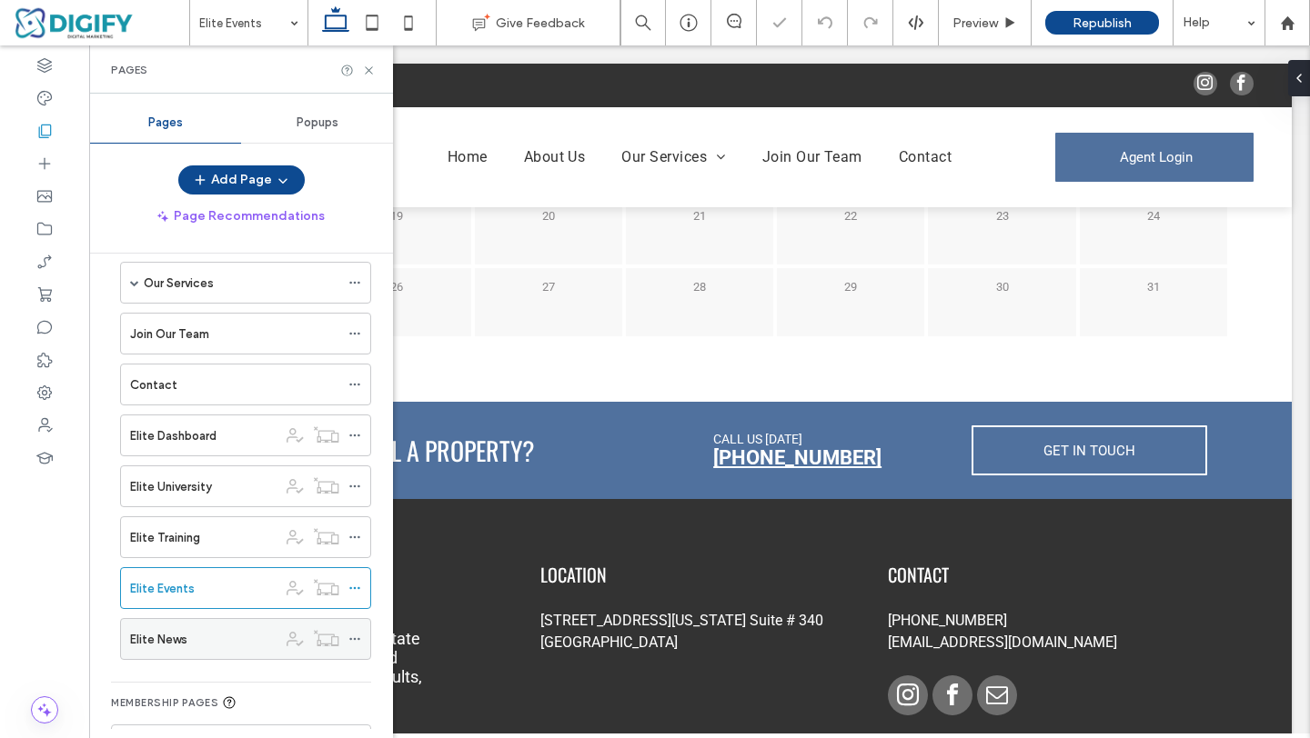
scroll to position [132, 0]
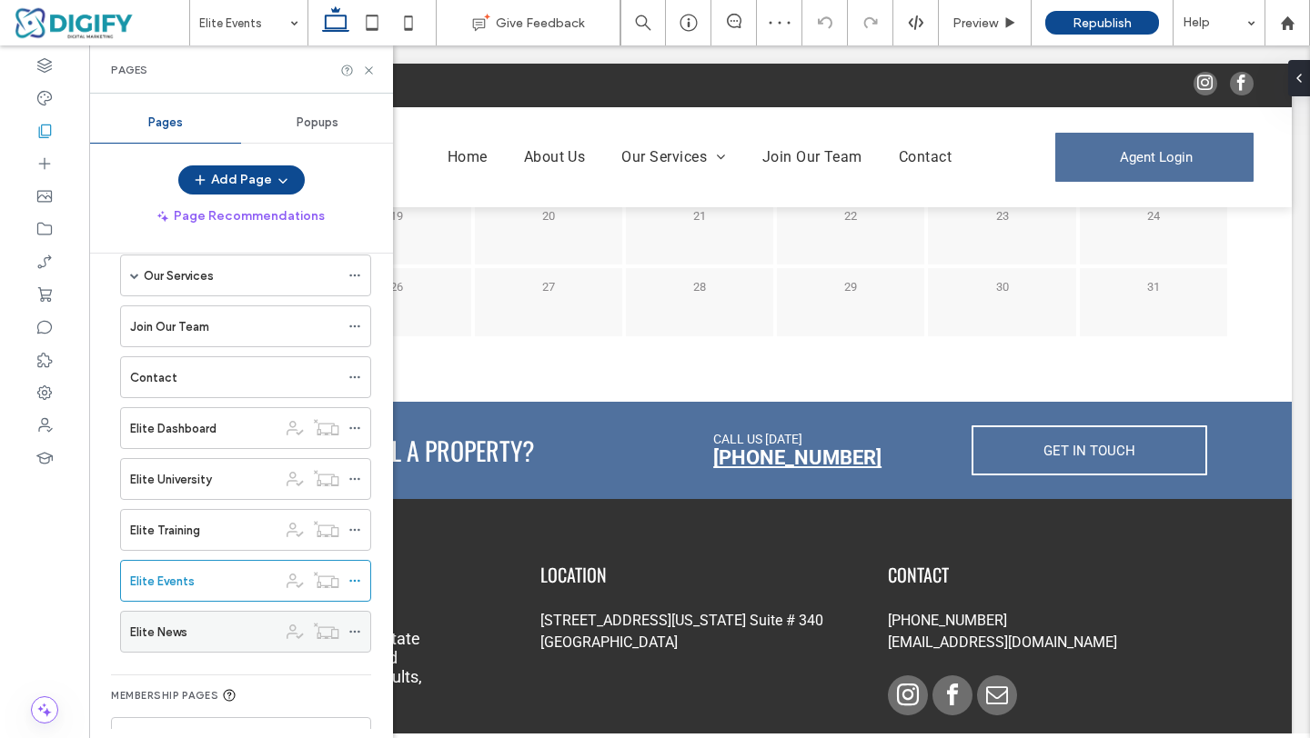
click at [180, 624] on label "Elite News" at bounding box center [158, 633] width 57 height 32
click at [366, 72] on icon at bounding box center [369, 71] width 14 height 14
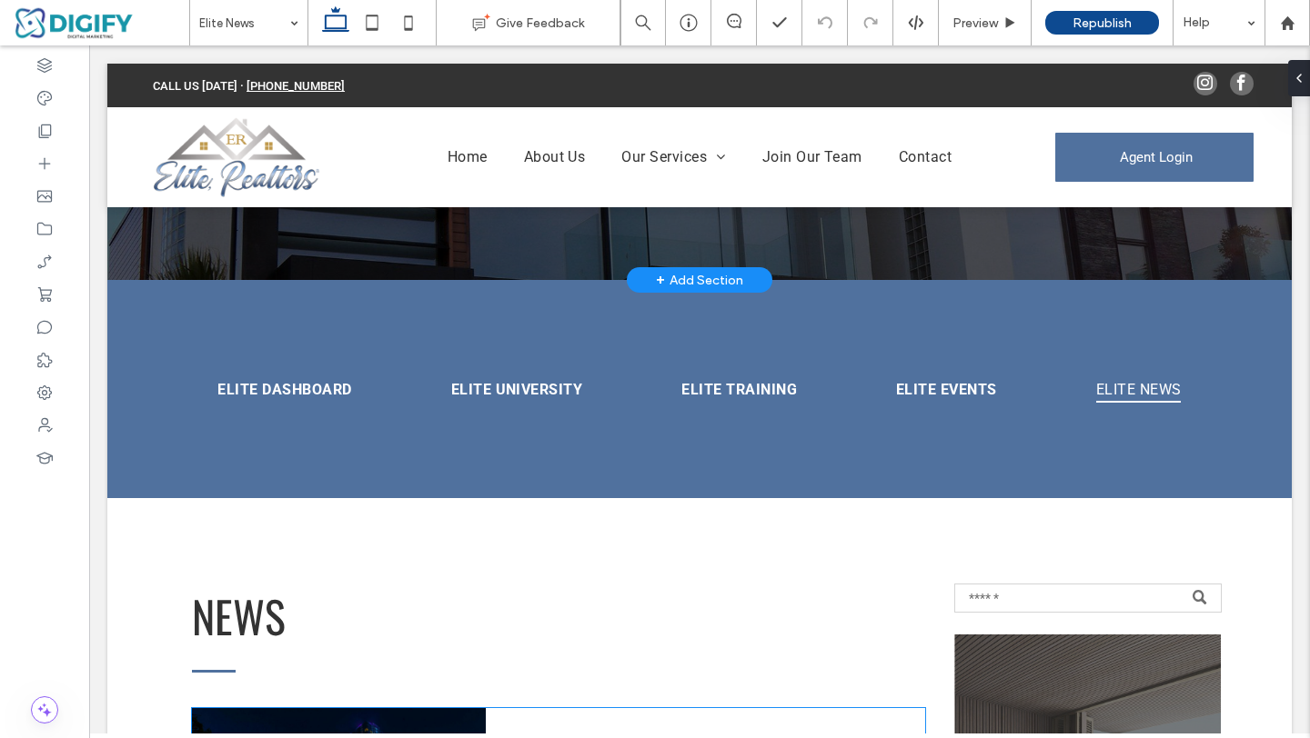
scroll to position [281, 0]
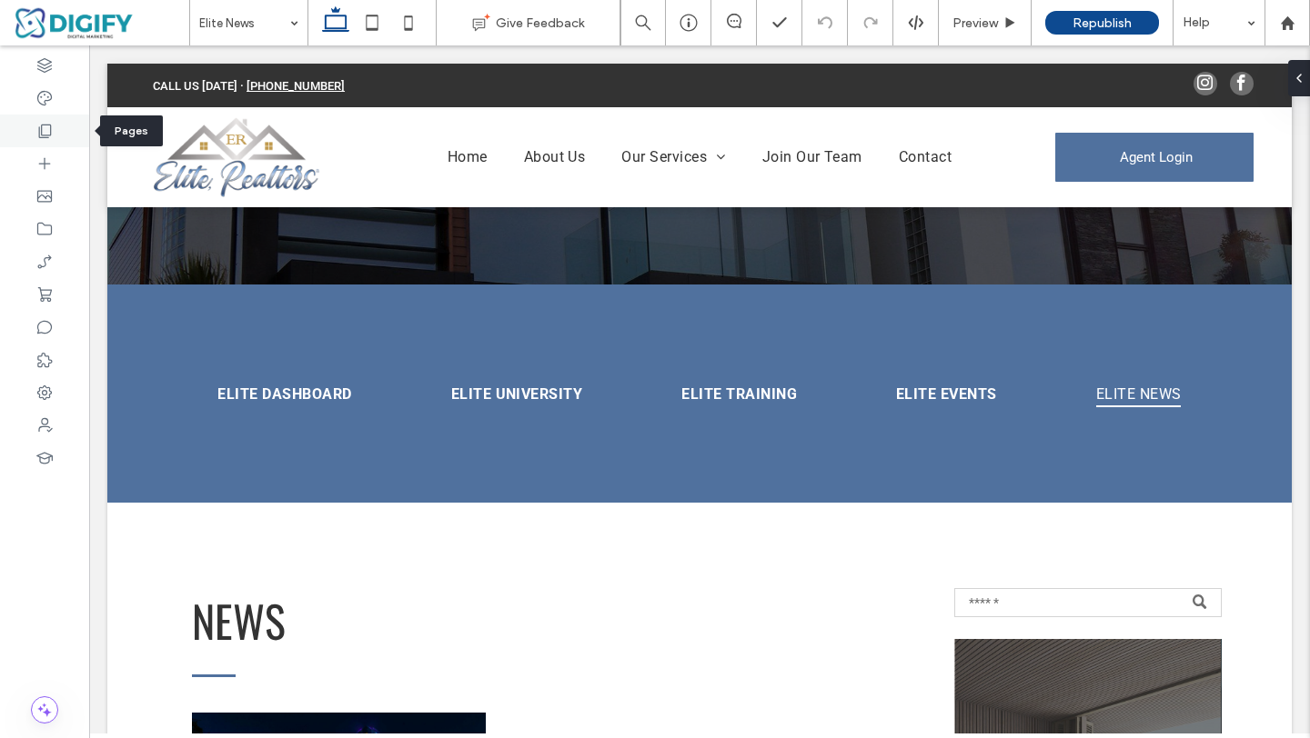
click at [40, 125] on icon at bounding box center [44, 131] width 18 height 18
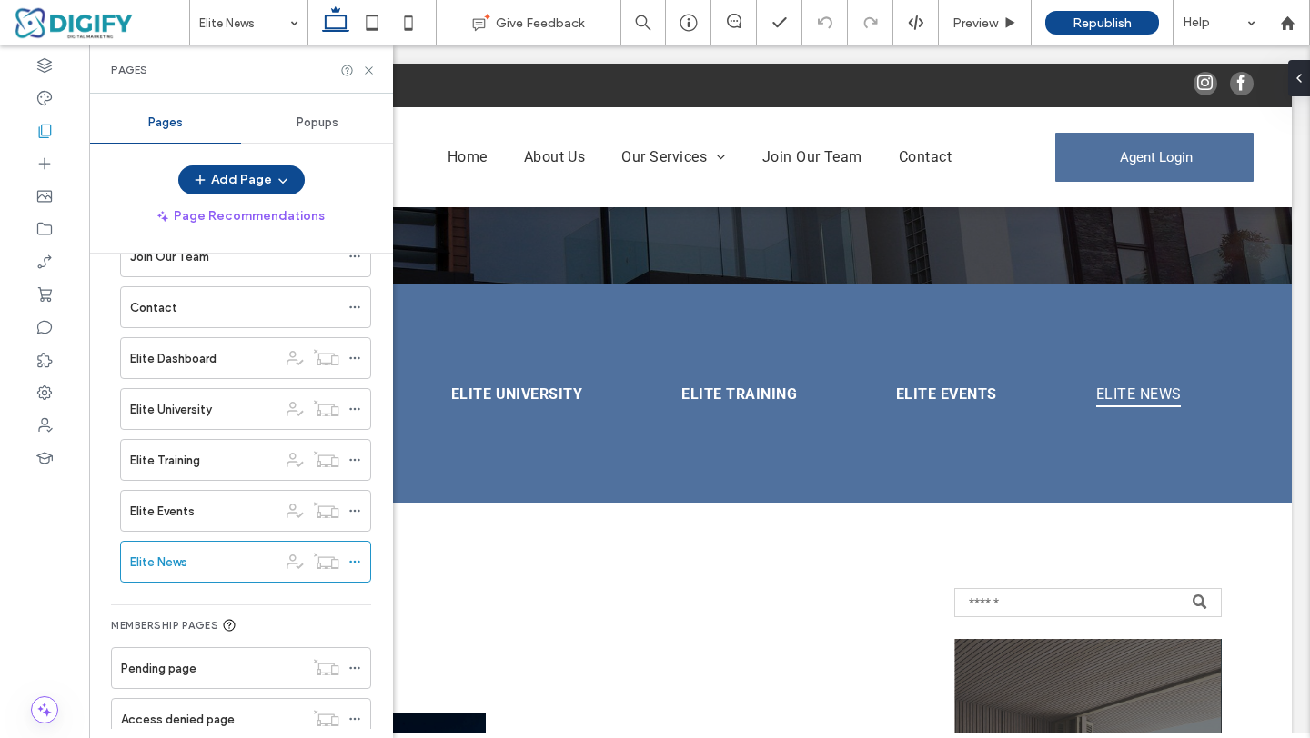
scroll to position [205, 0]
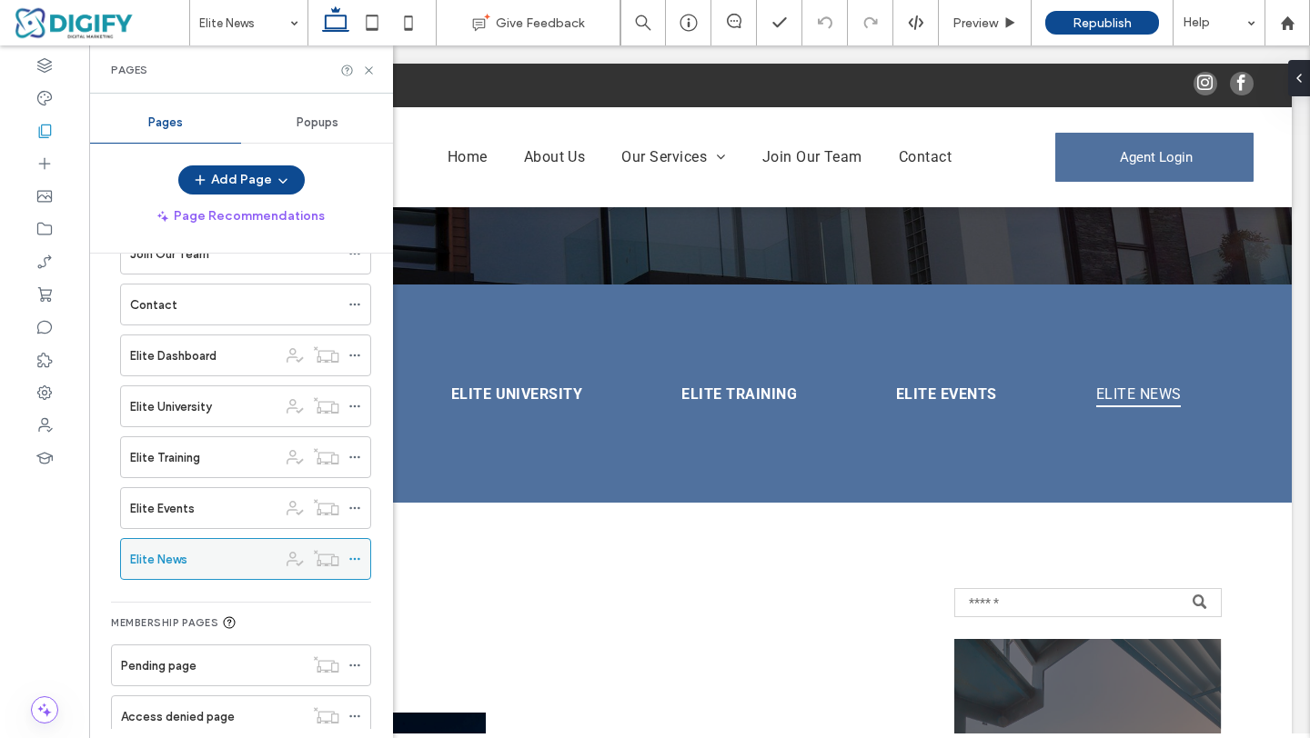
click at [353, 559] on use at bounding box center [354, 559] width 10 height 3
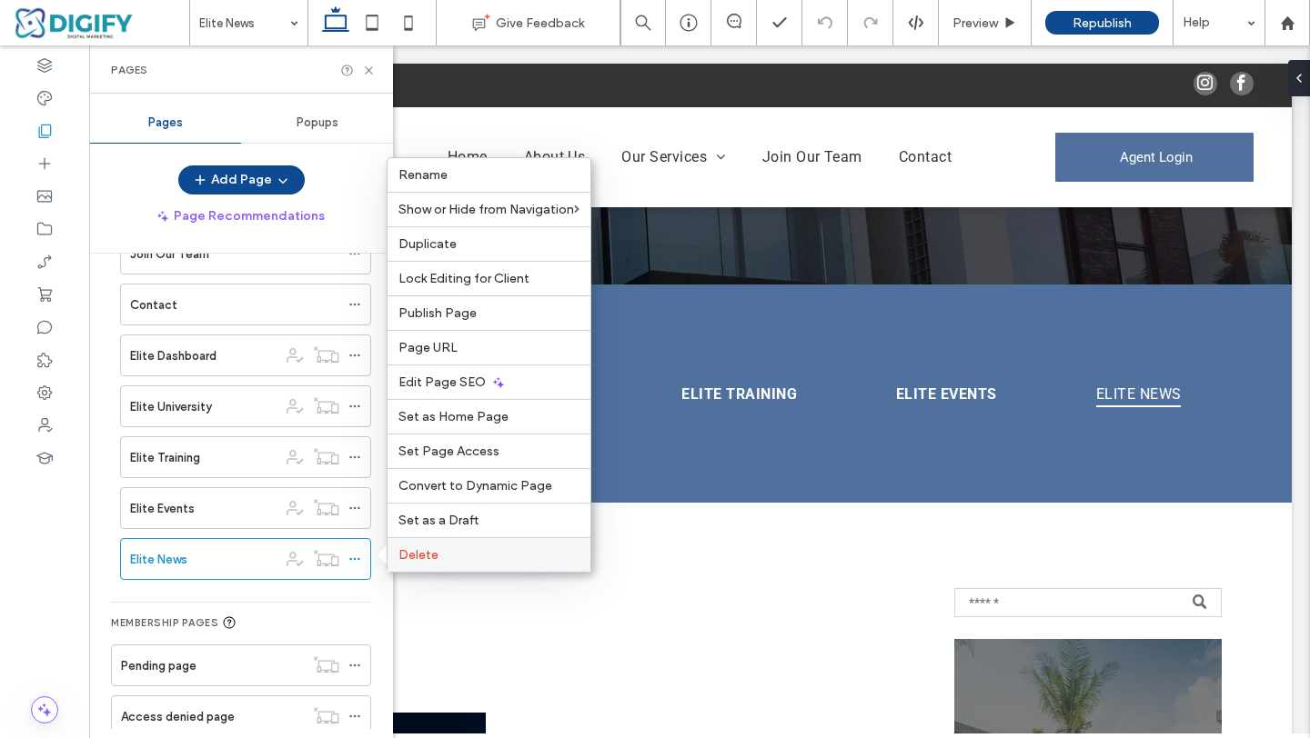
click at [420, 559] on span "Delete" at bounding box center [418, 554] width 40 height 15
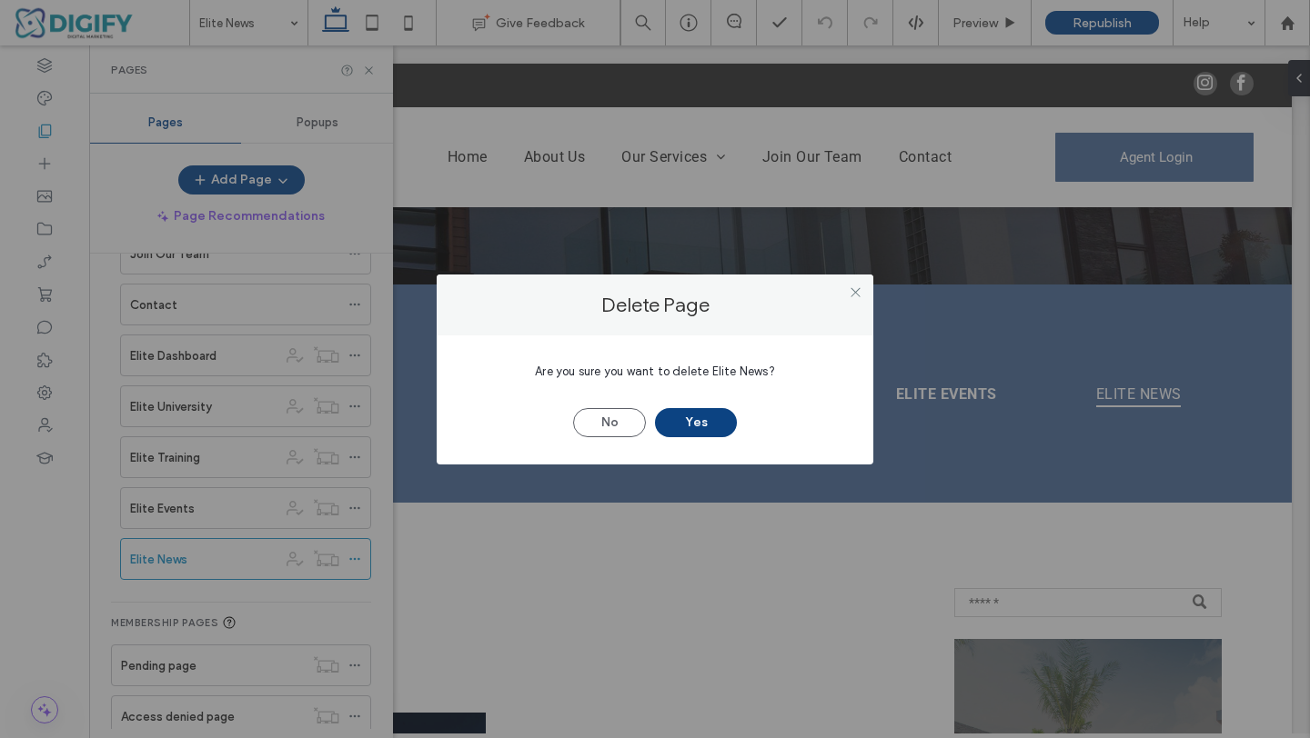
click at [687, 424] on button "Yes" at bounding box center [696, 422] width 82 height 29
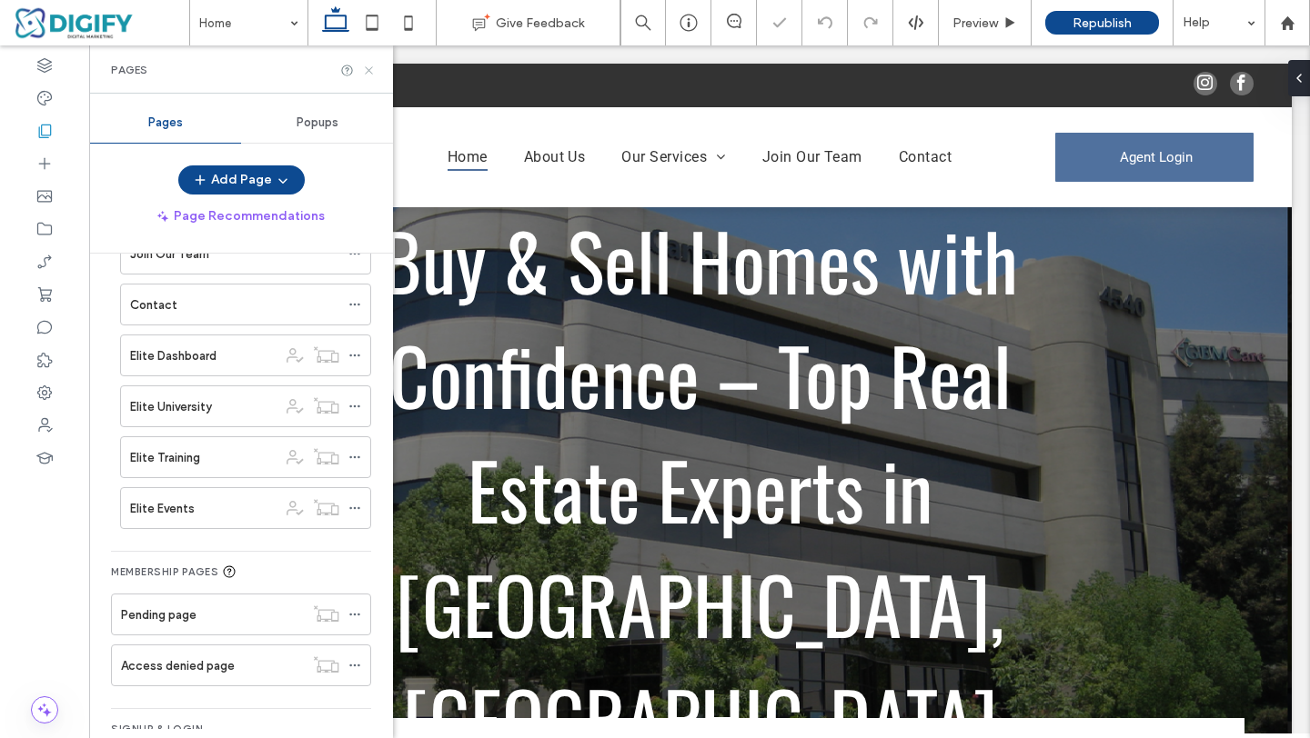
click at [370, 75] on icon at bounding box center [369, 71] width 14 height 14
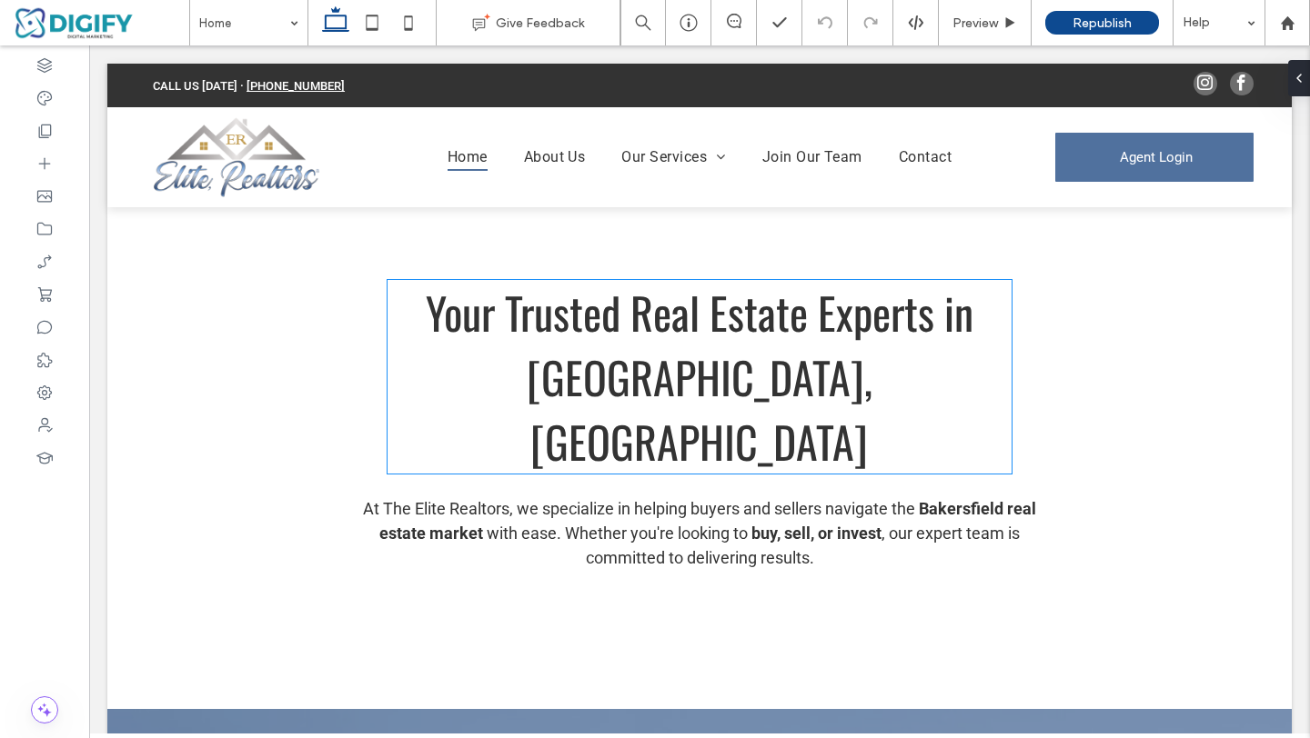
scroll to position [1068, 0]
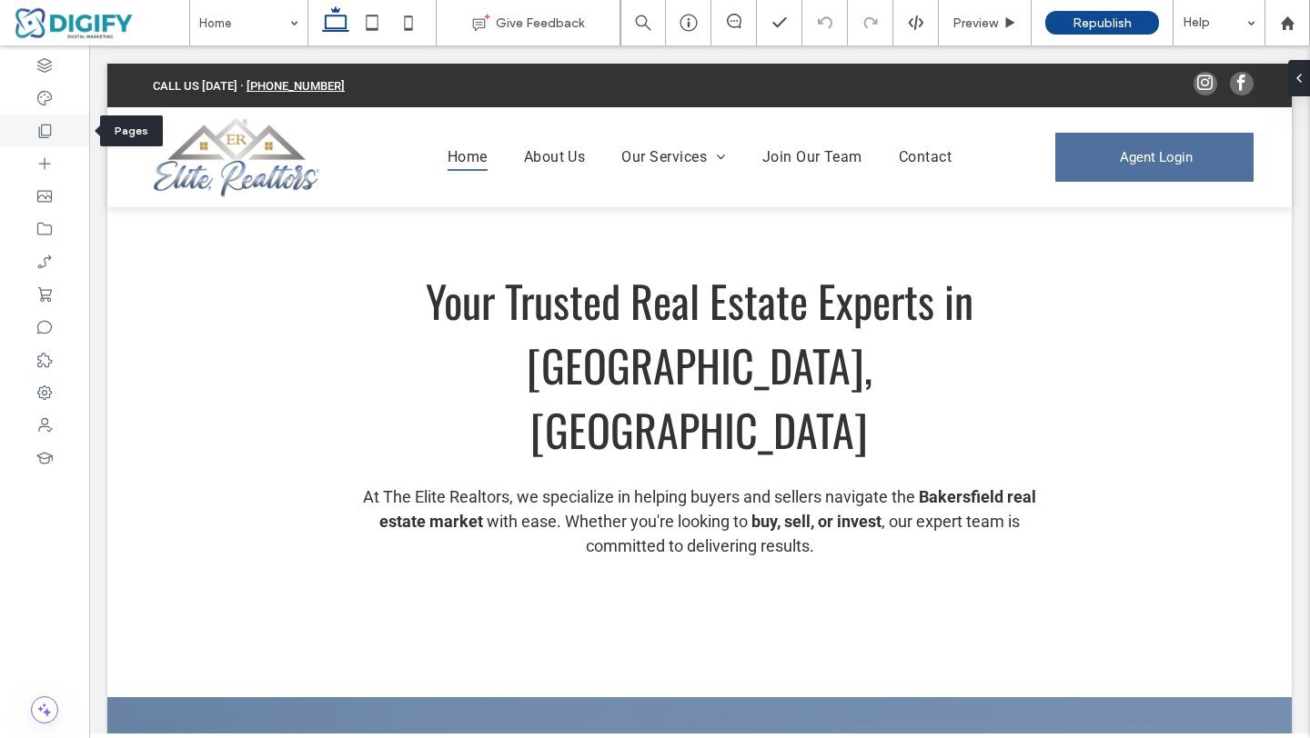
click at [45, 141] on div at bounding box center [44, 131] width 89 height 33
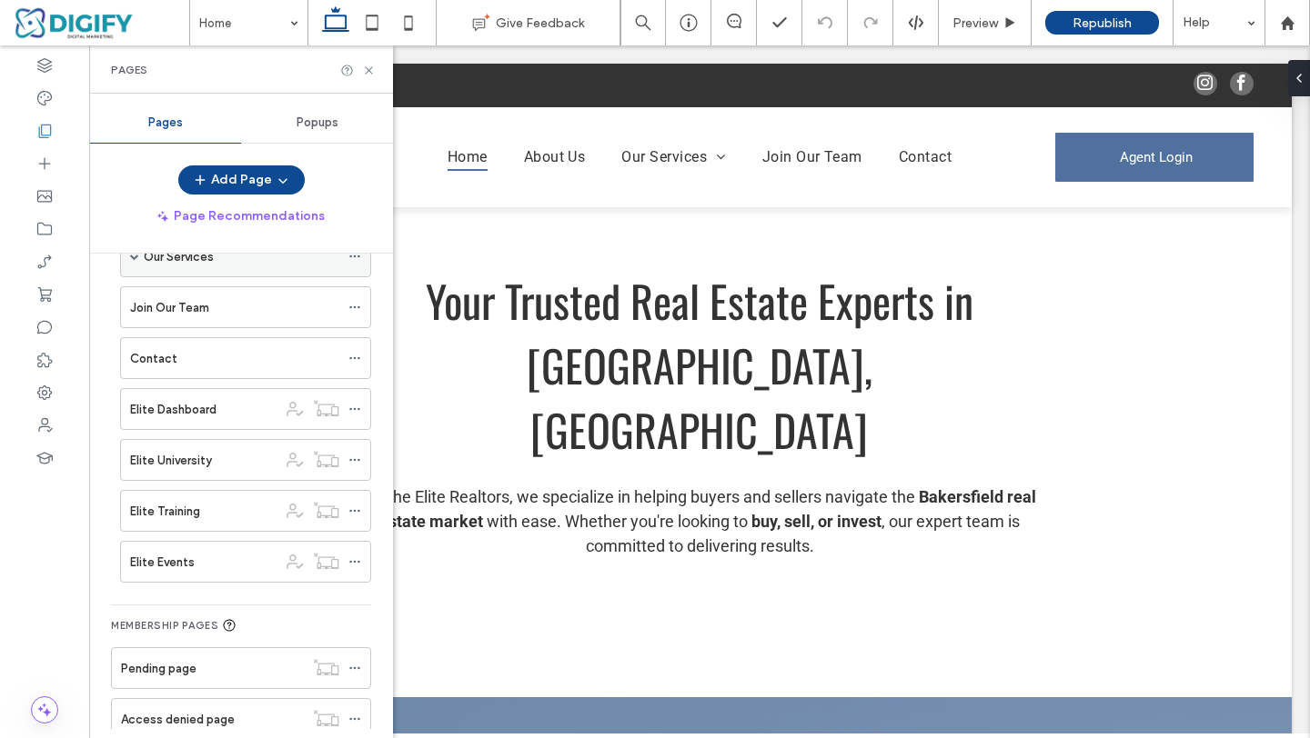
scroll to position [166, 0]
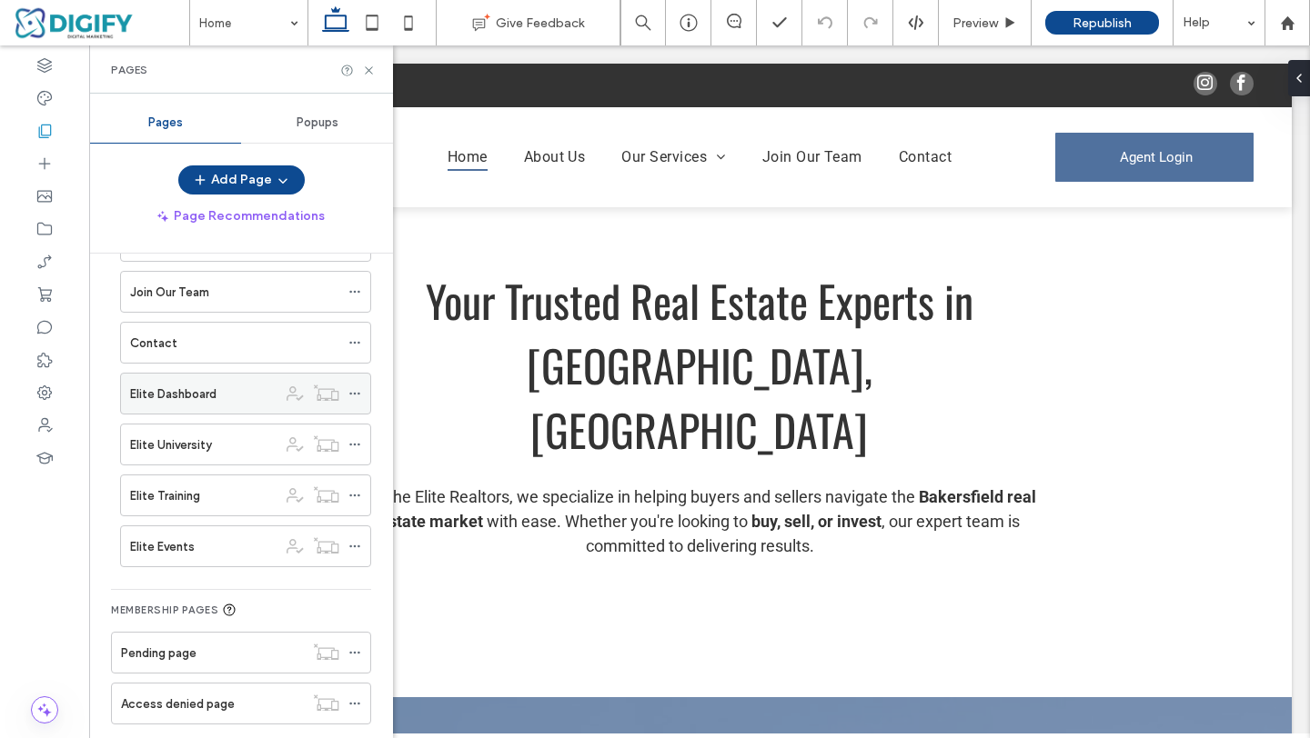
click at [173, 397] on label "Elite Dashboard" at bounding box center [173, 394] width 86 height 32
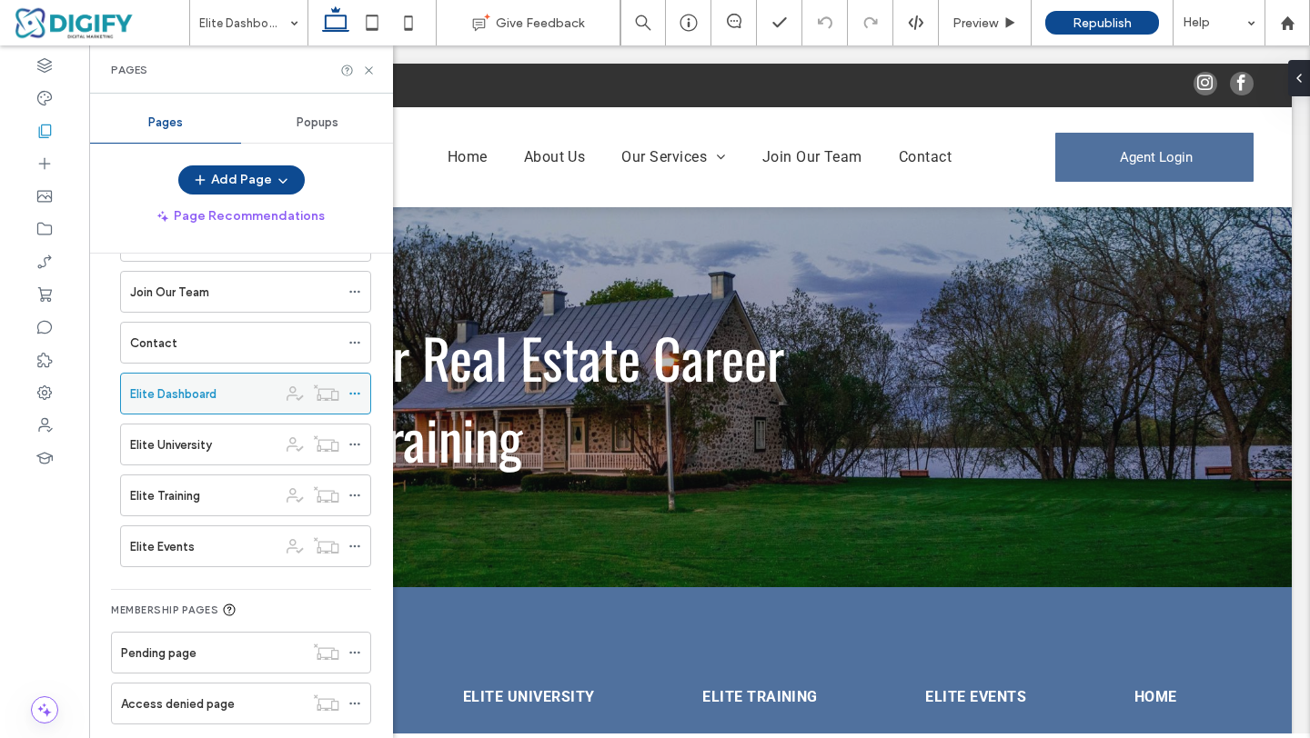
scroll to position [0, 0]
click at [366, 73] on icon at bounding box center [369, 71] width 14 height 14
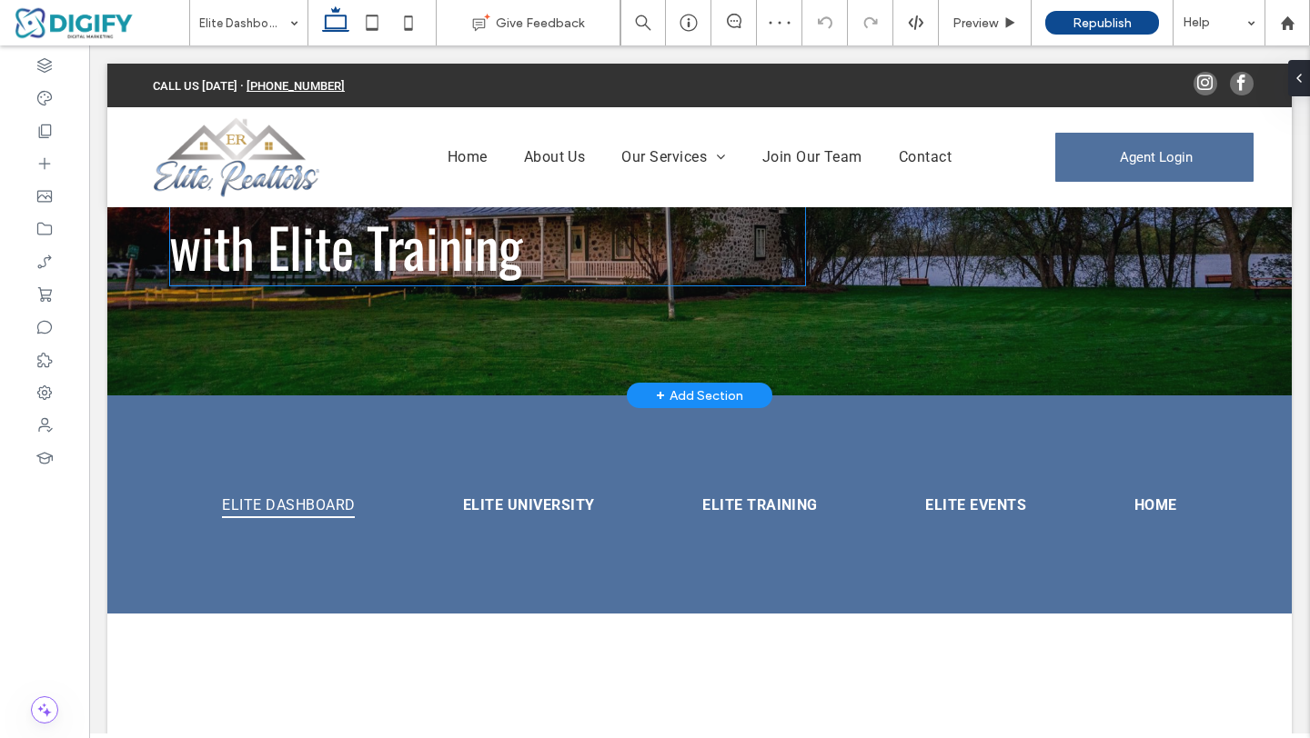
scroll to position [223, 0]
